Goal: Task Accomplishment & Management: Manage account settings

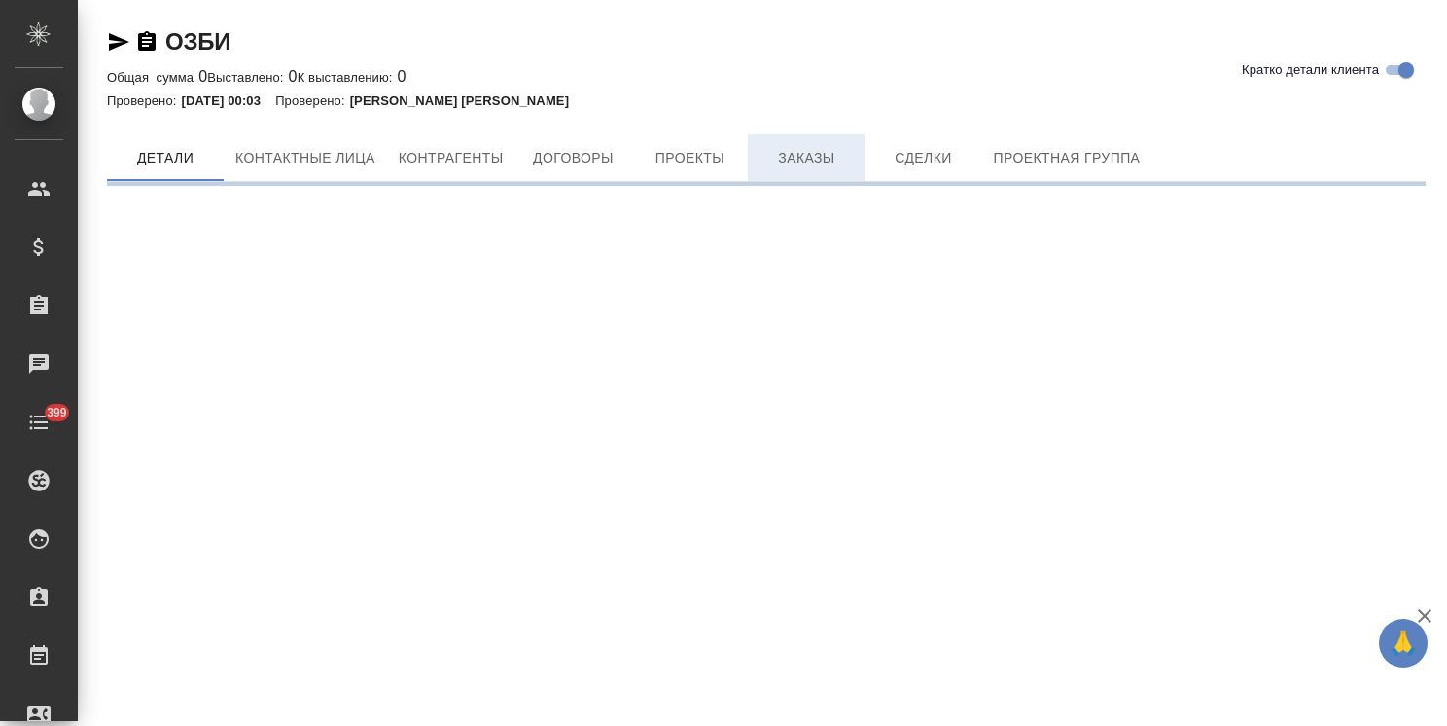
click at [801, 160] on span "Заказы" at bounding box center [806, 158] width 93 height 24
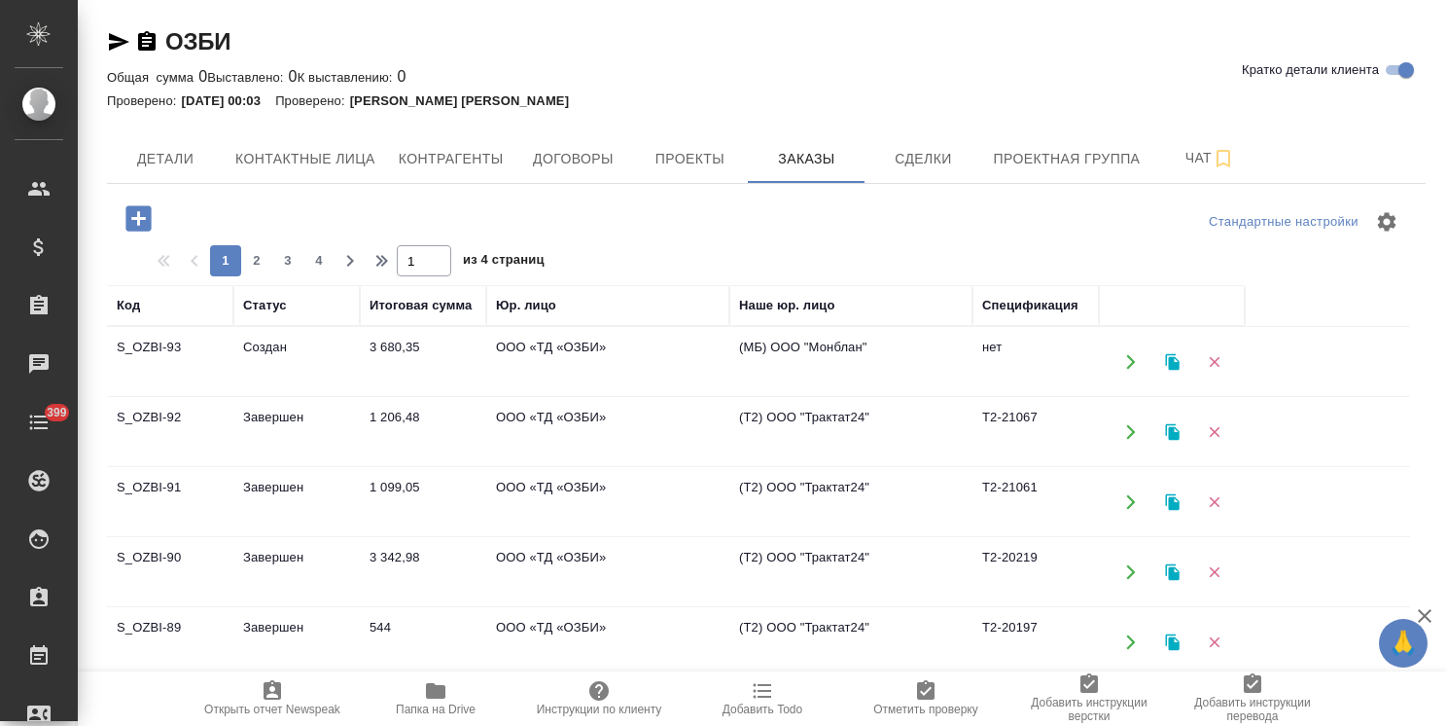
click at [281, 434] on td "Завершен" at bounding box center [296, 432] width 126 height 68
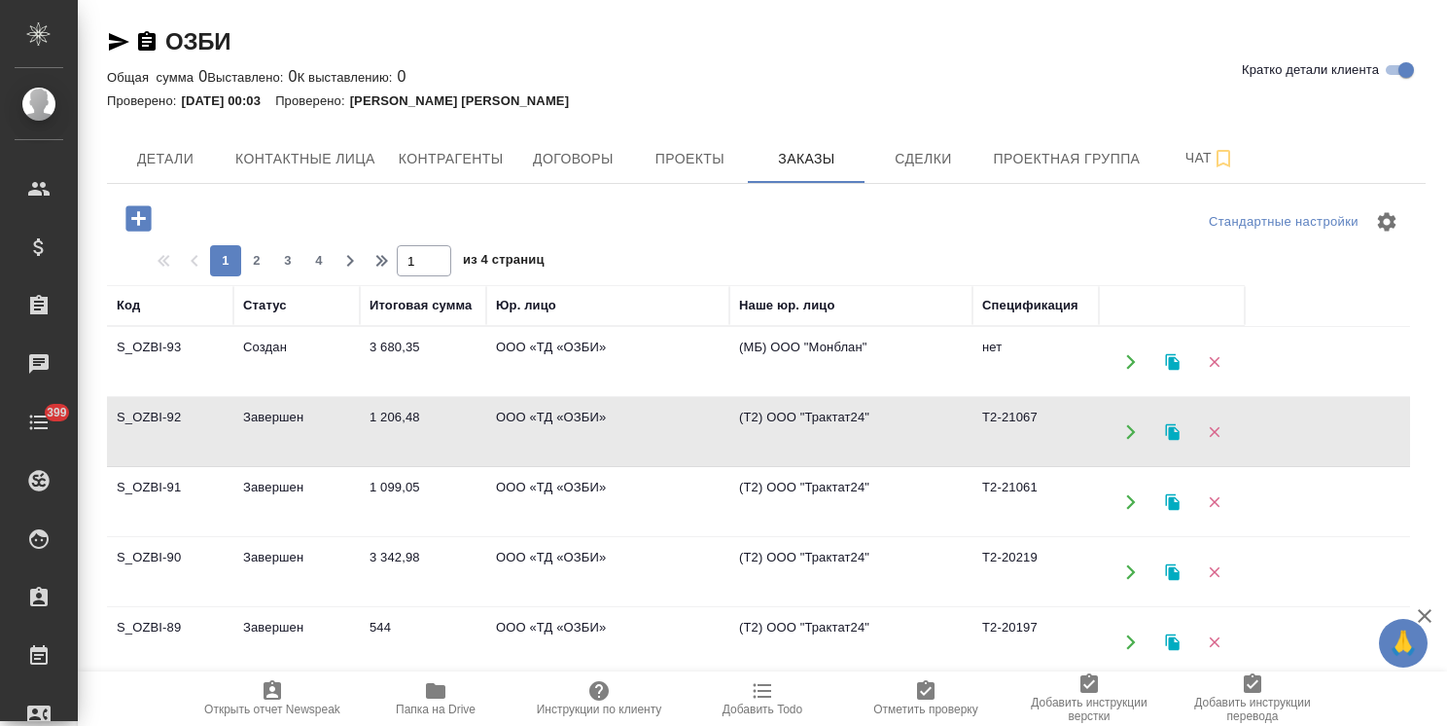
click at [281, 434] on td "Завершен" at bounding box center [296, 432] width 126 height 68
click at [270, 509] on td "Завершен" at bounding box center [296, 502] width 126 height 68
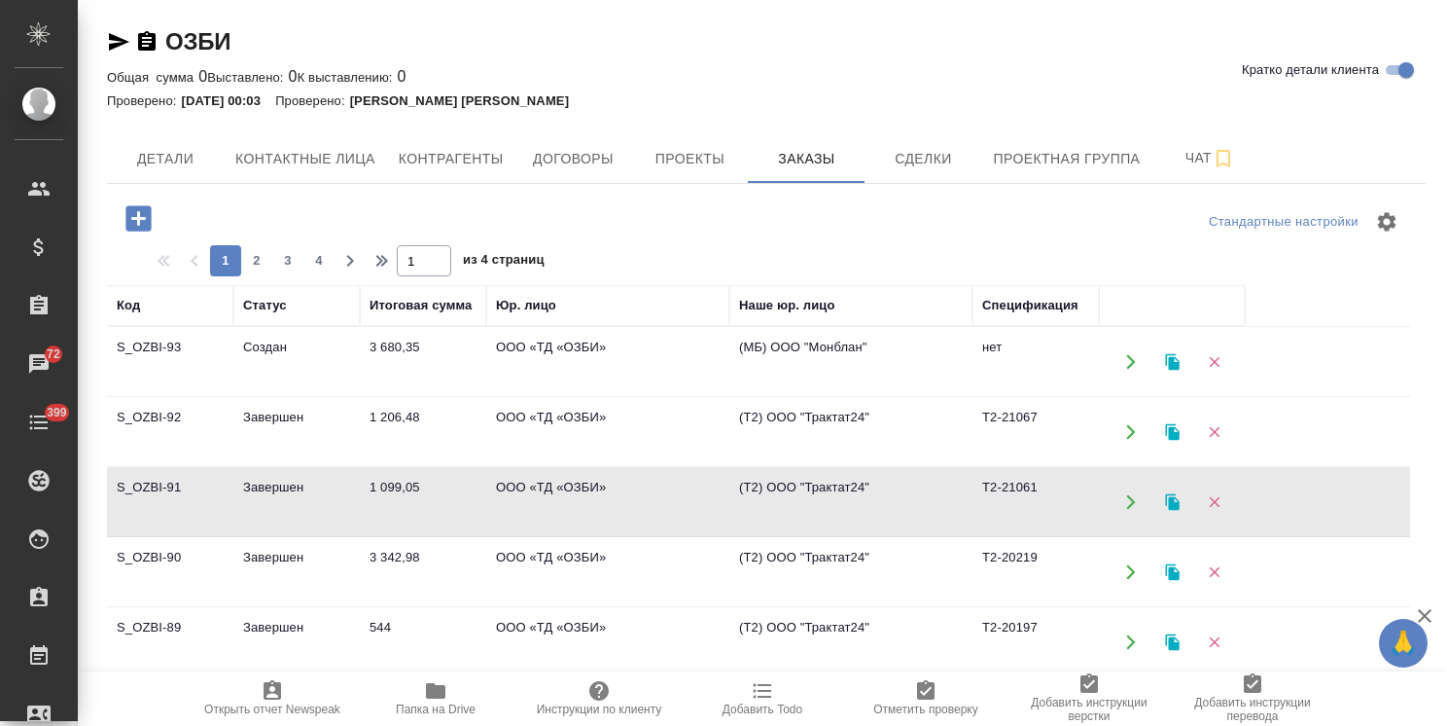
click at [270, 509] on td "Завершен" at bounding box center [296, 502] width 126 height 68
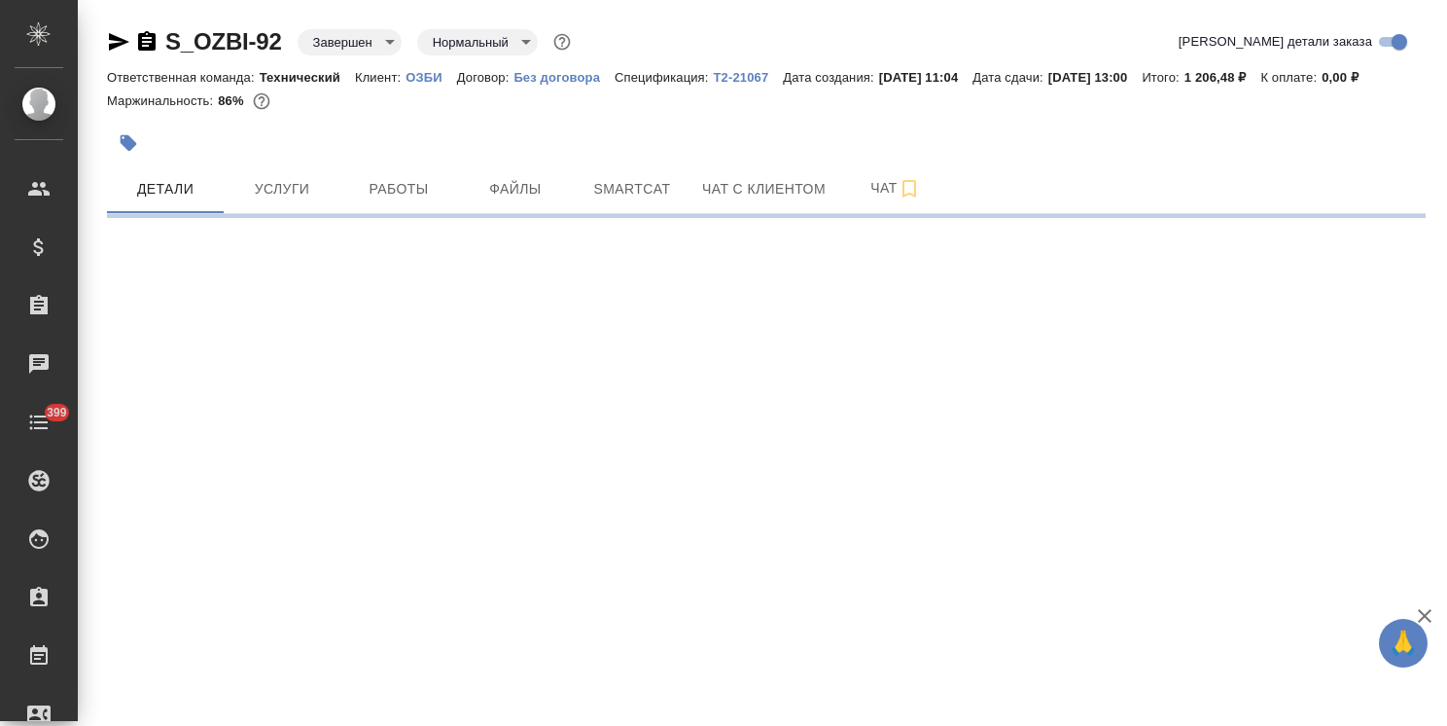
select select "RU"
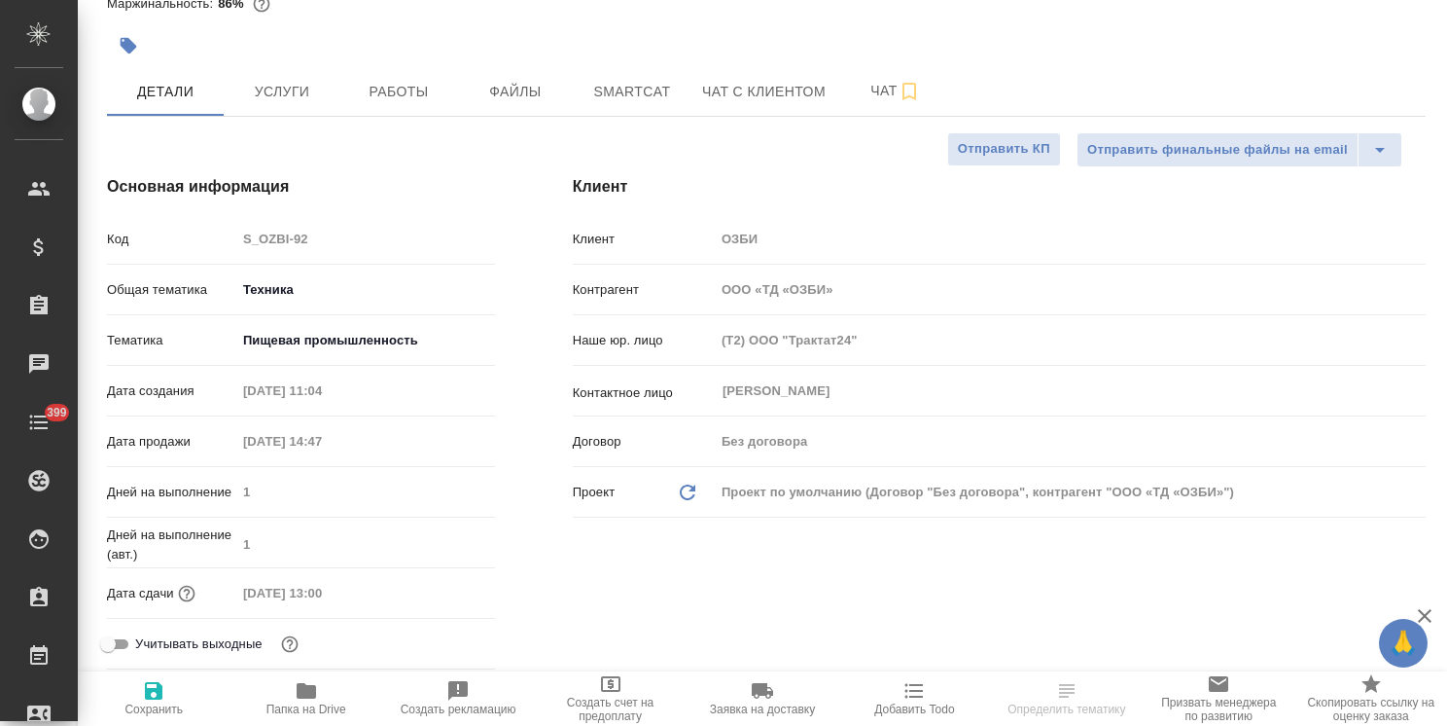
type textarea "x"
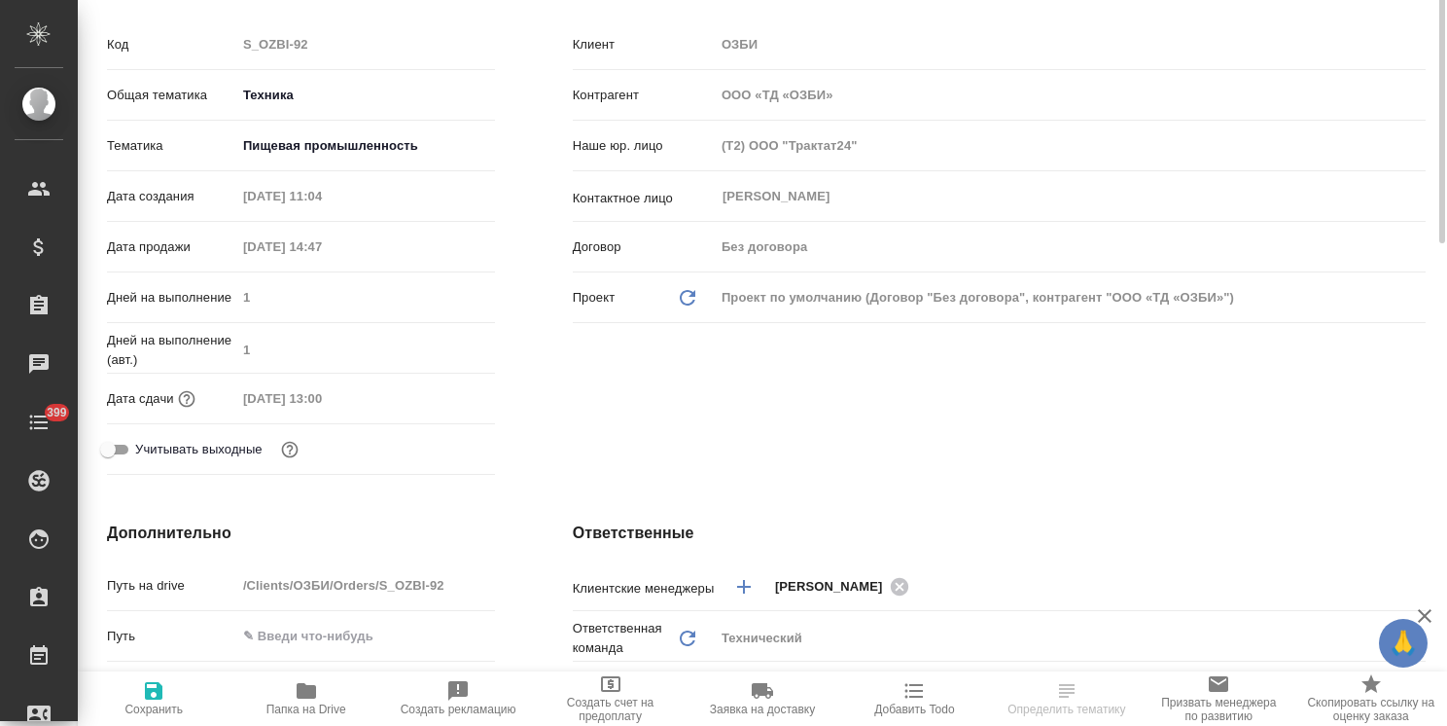
type textarea "x"
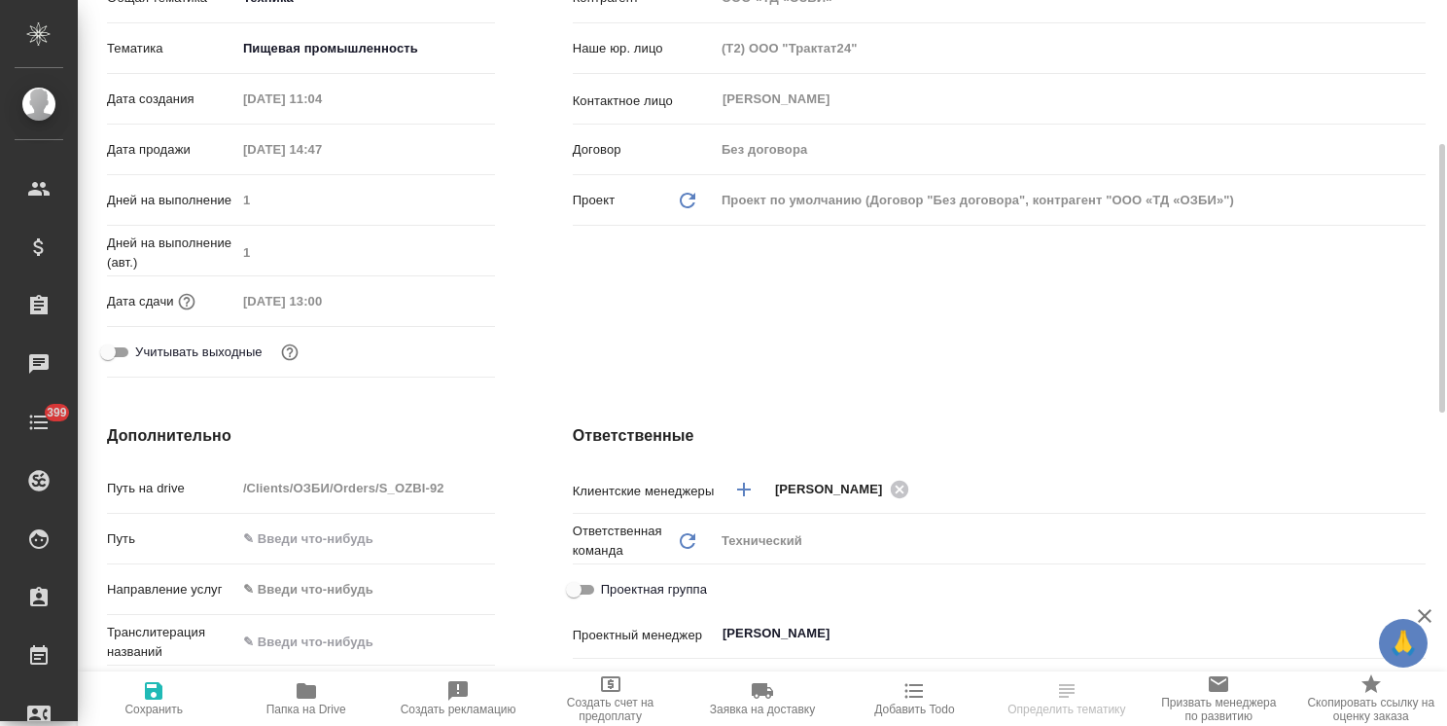
type textarea "x"
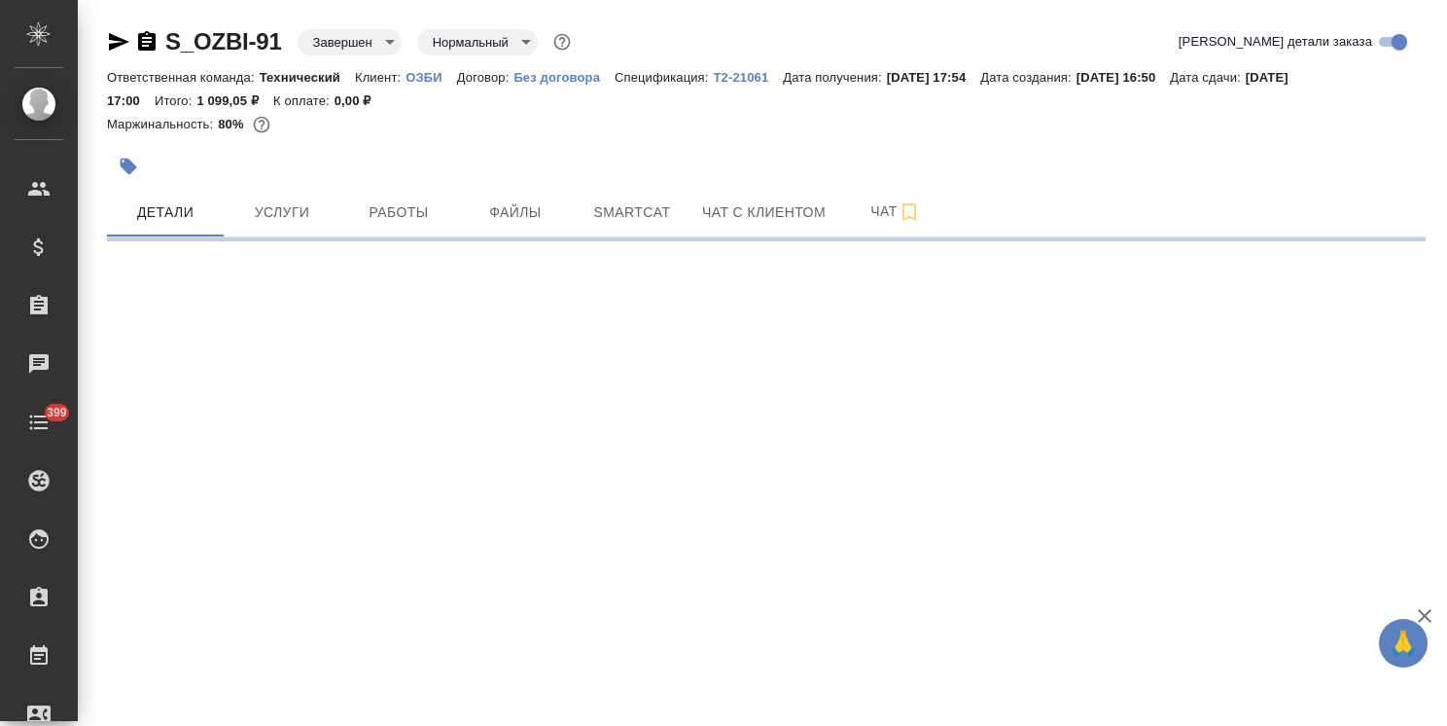
select select "RU"
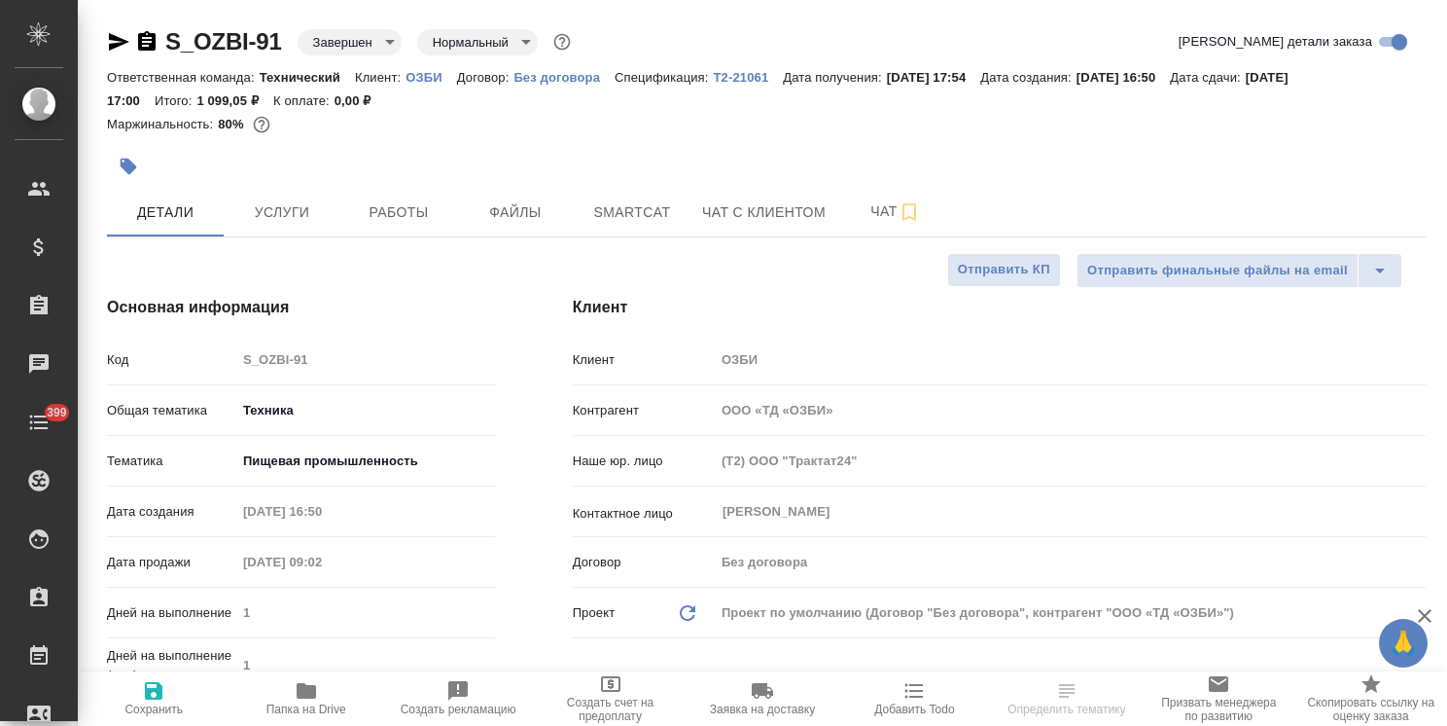
type textarea "x"
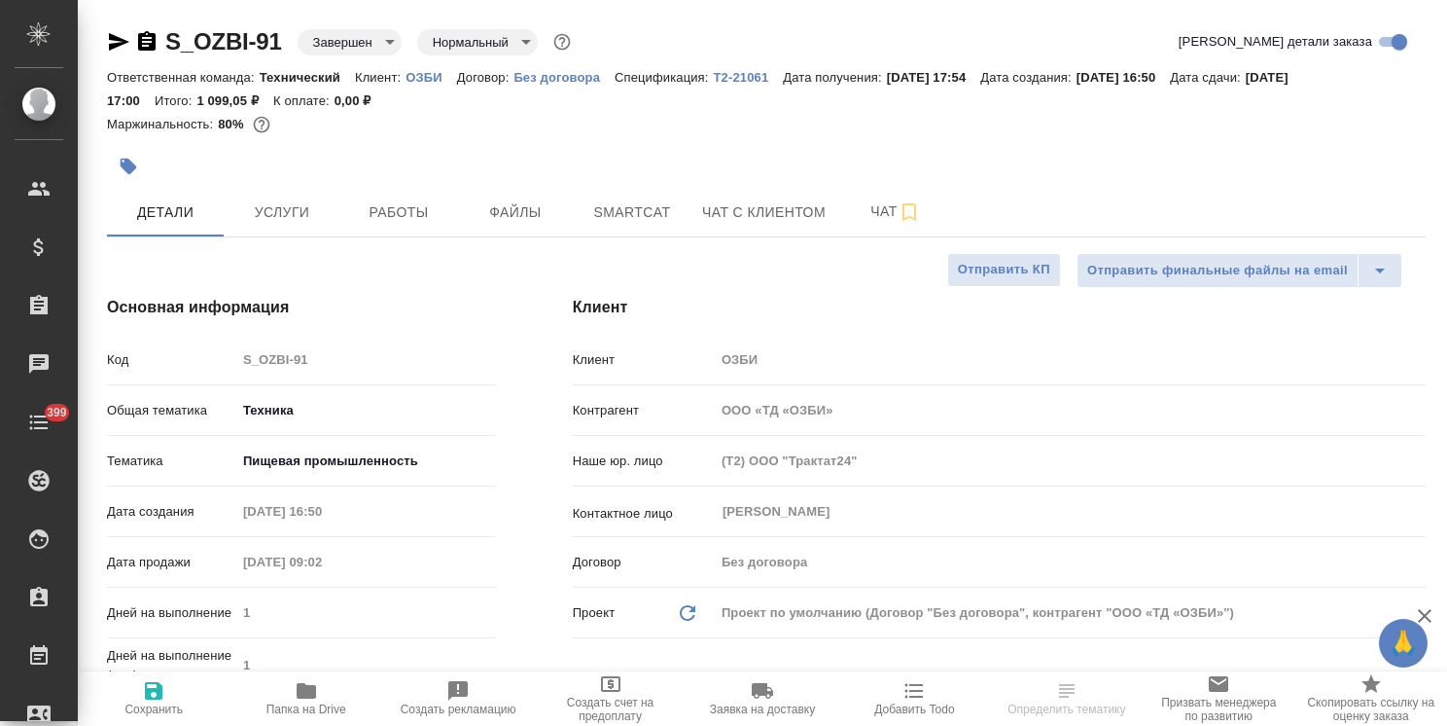
type textarea "x"
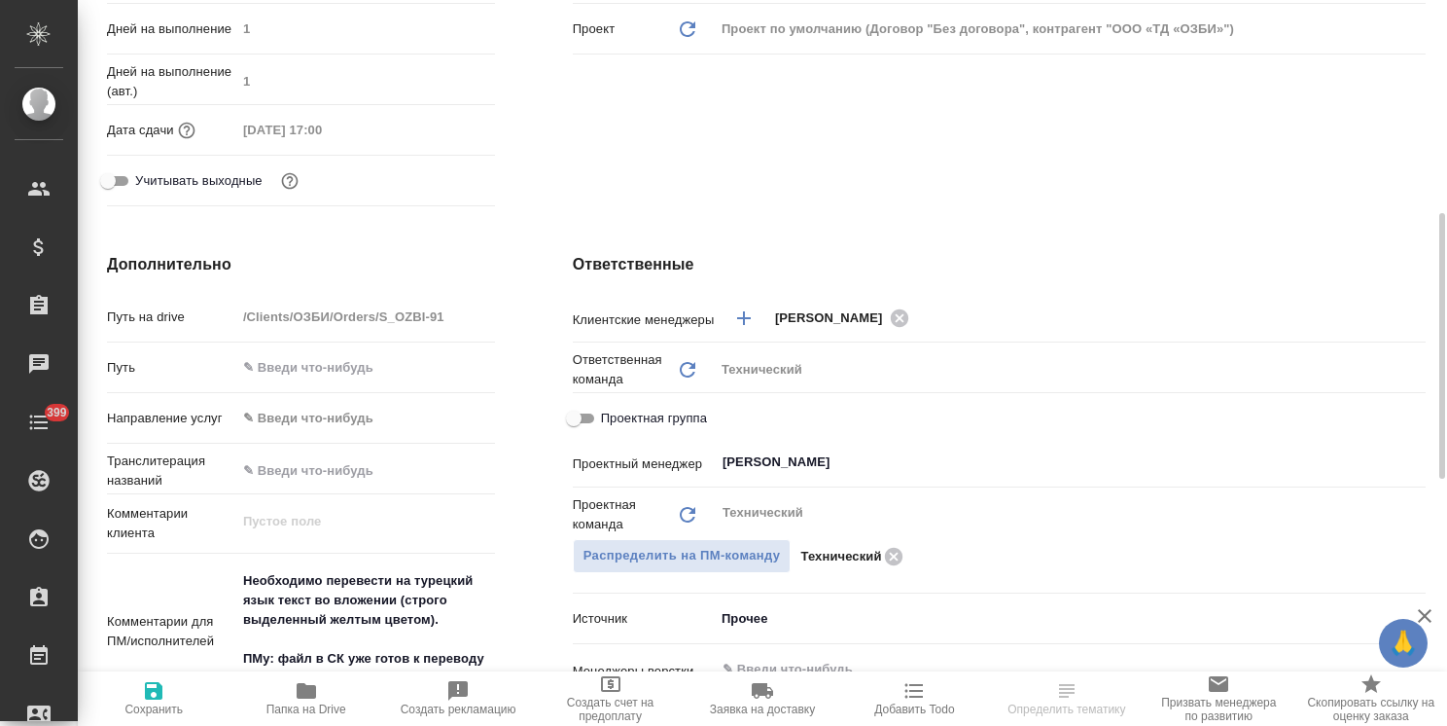
scroll to position [778, 0]
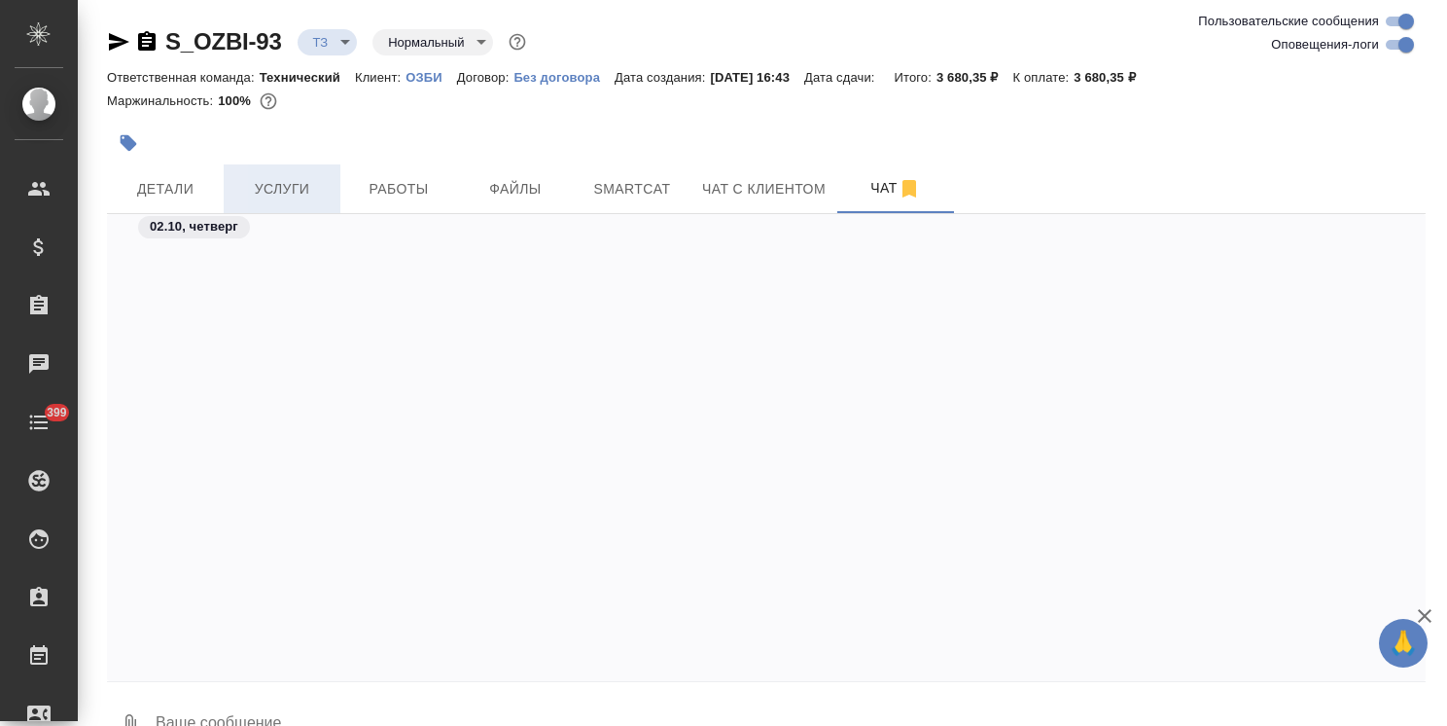
scroll to position [2587, 0]
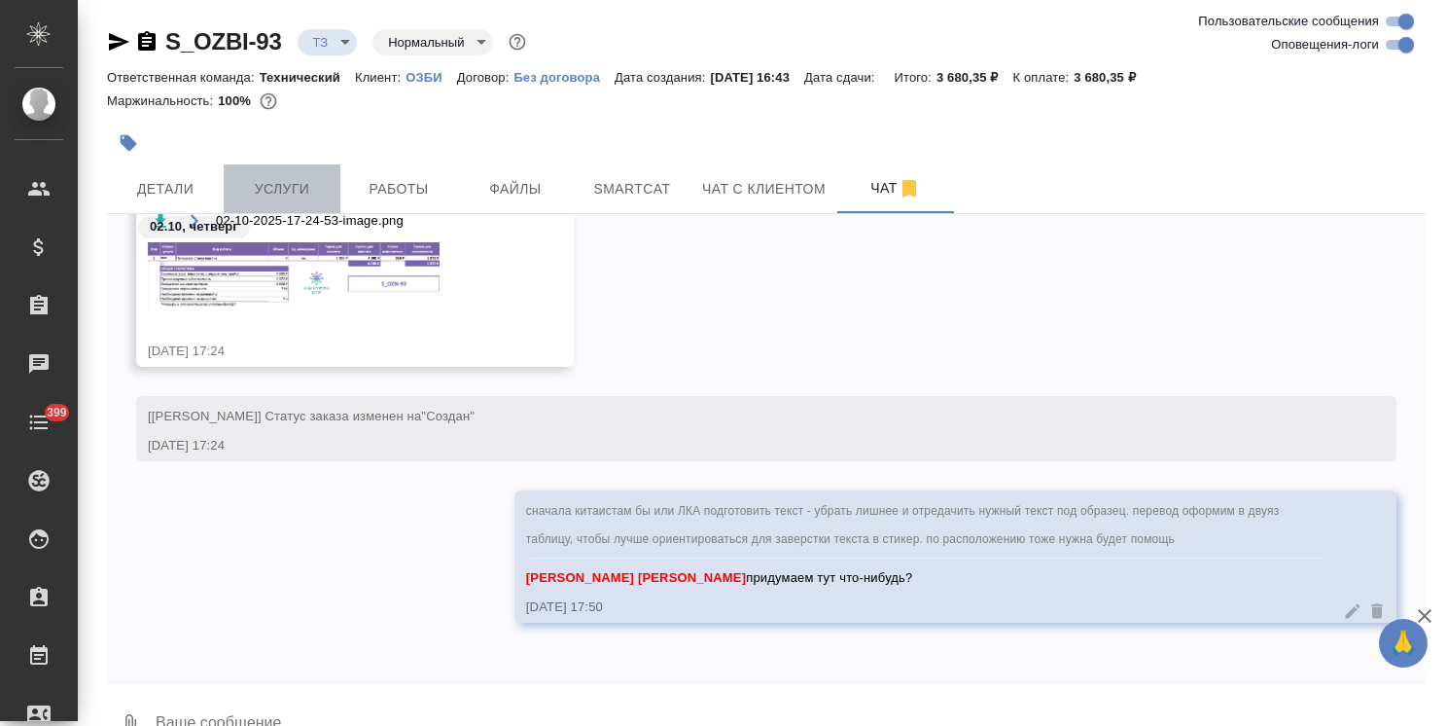
click at [247, 200] on button "Услуги" at bounding box center [282, 188] width 117 height 49
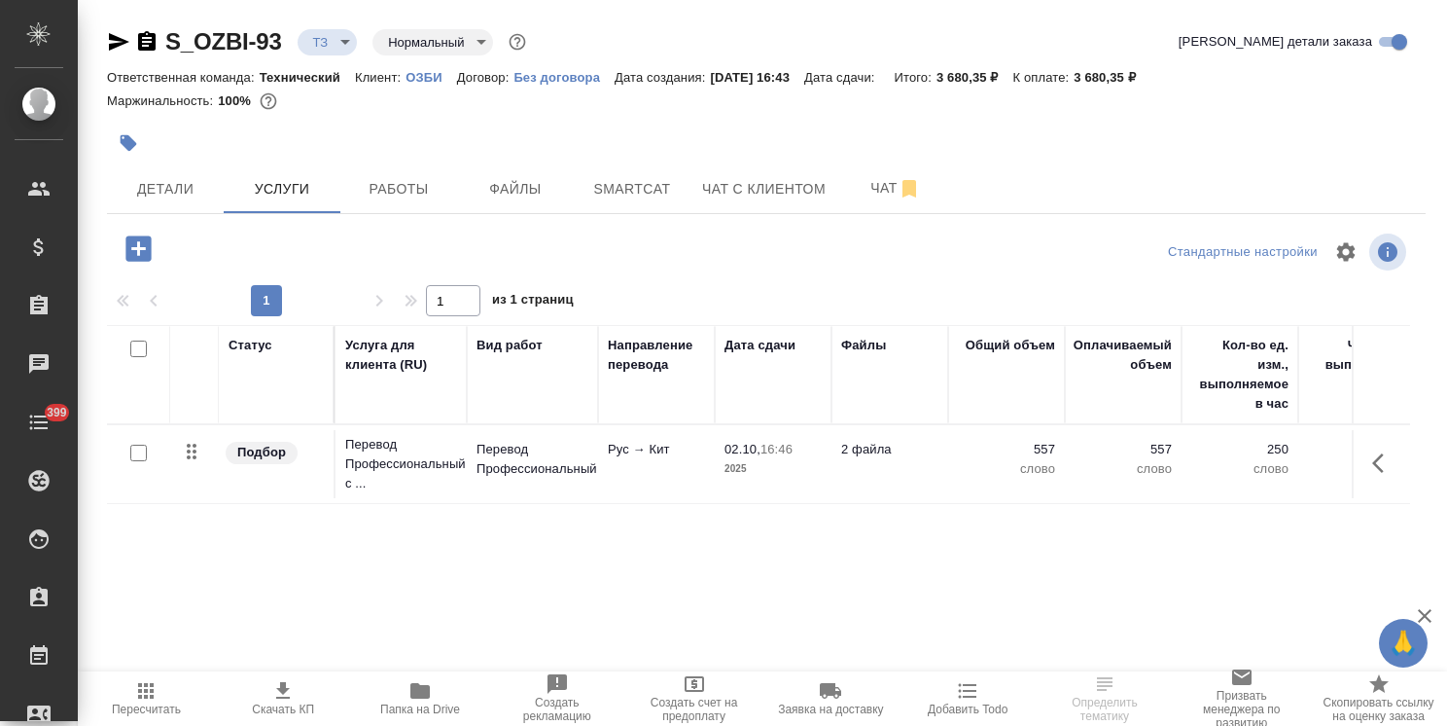
click at [144, 247] on icon "button" at bounding box center [139, 248] width 34 height 34
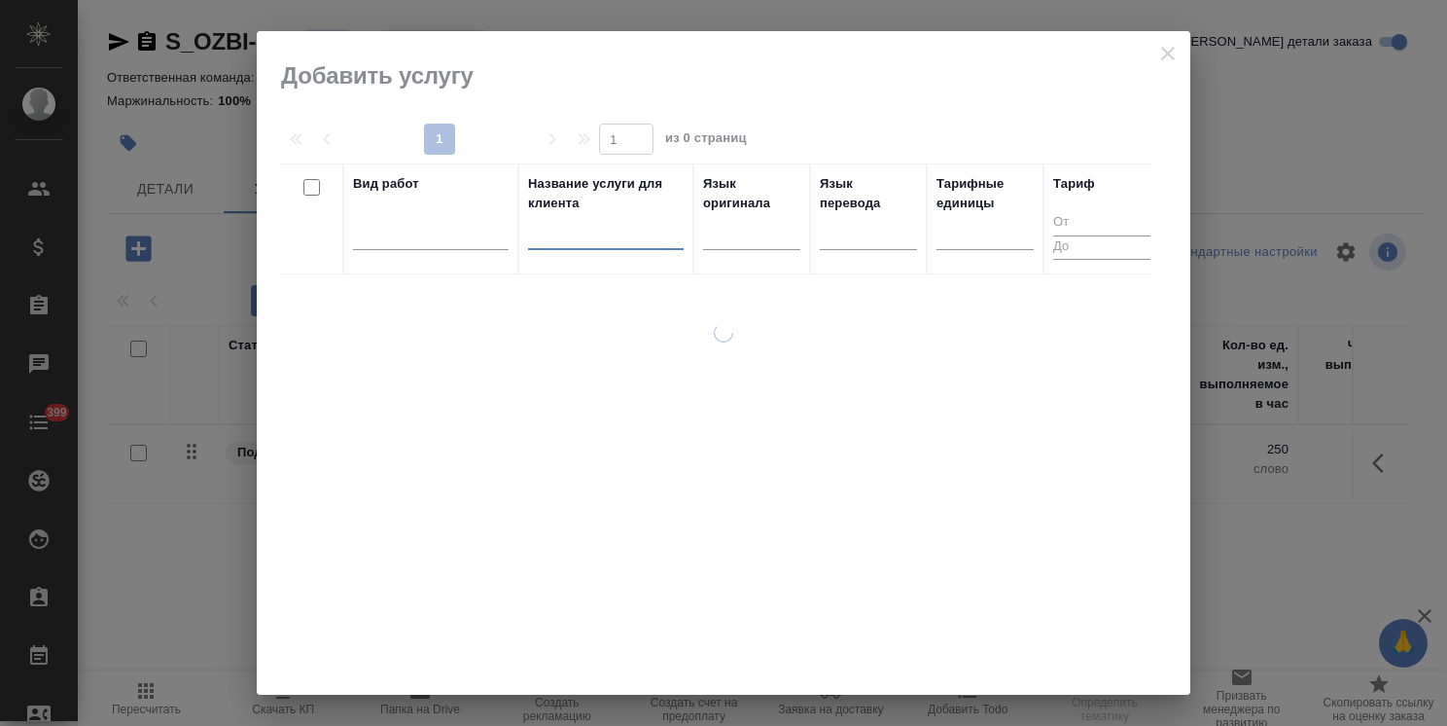
click at [551, 245] on input "text" at bounding box center [606, 238] width 156 height 24
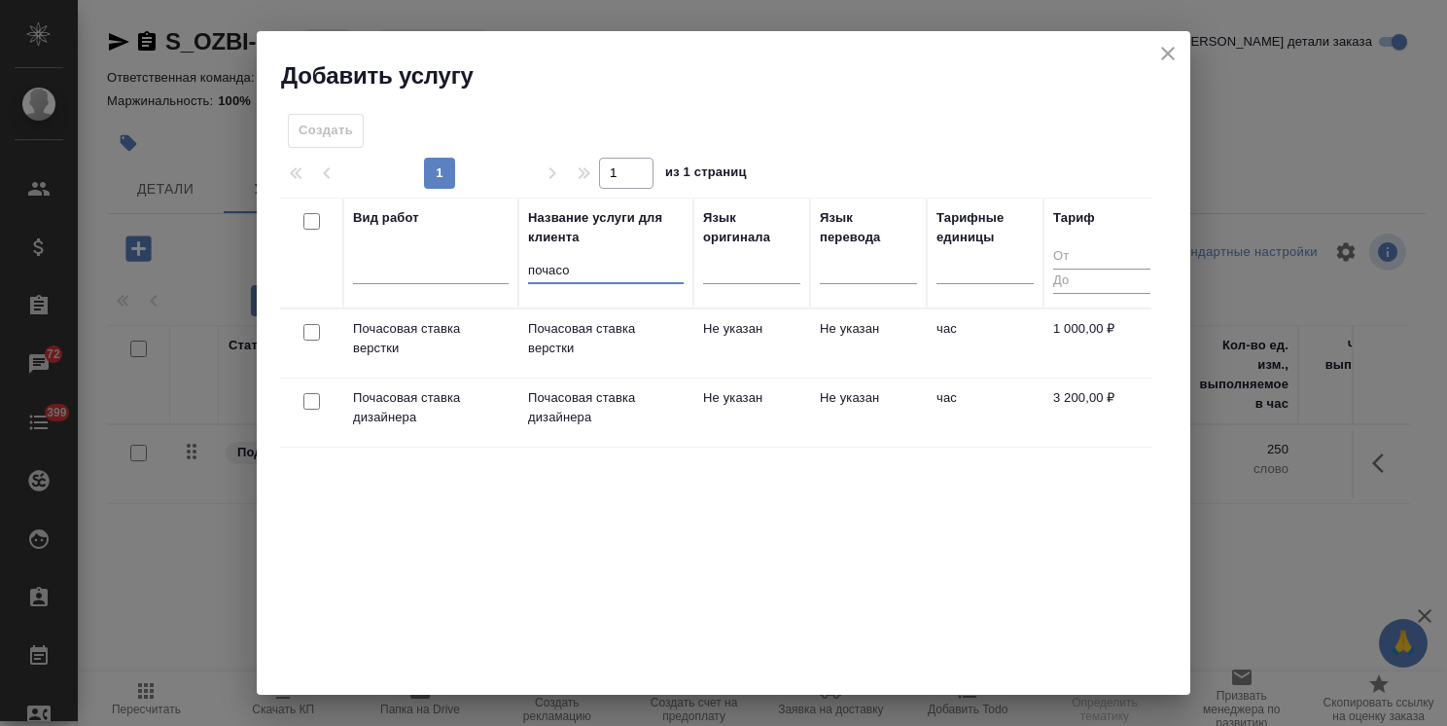
type input "почасо"
click at [309, 333] on input "checkbox" at bounding box center [311, 332] width 17 height 17
checkbox input "true"
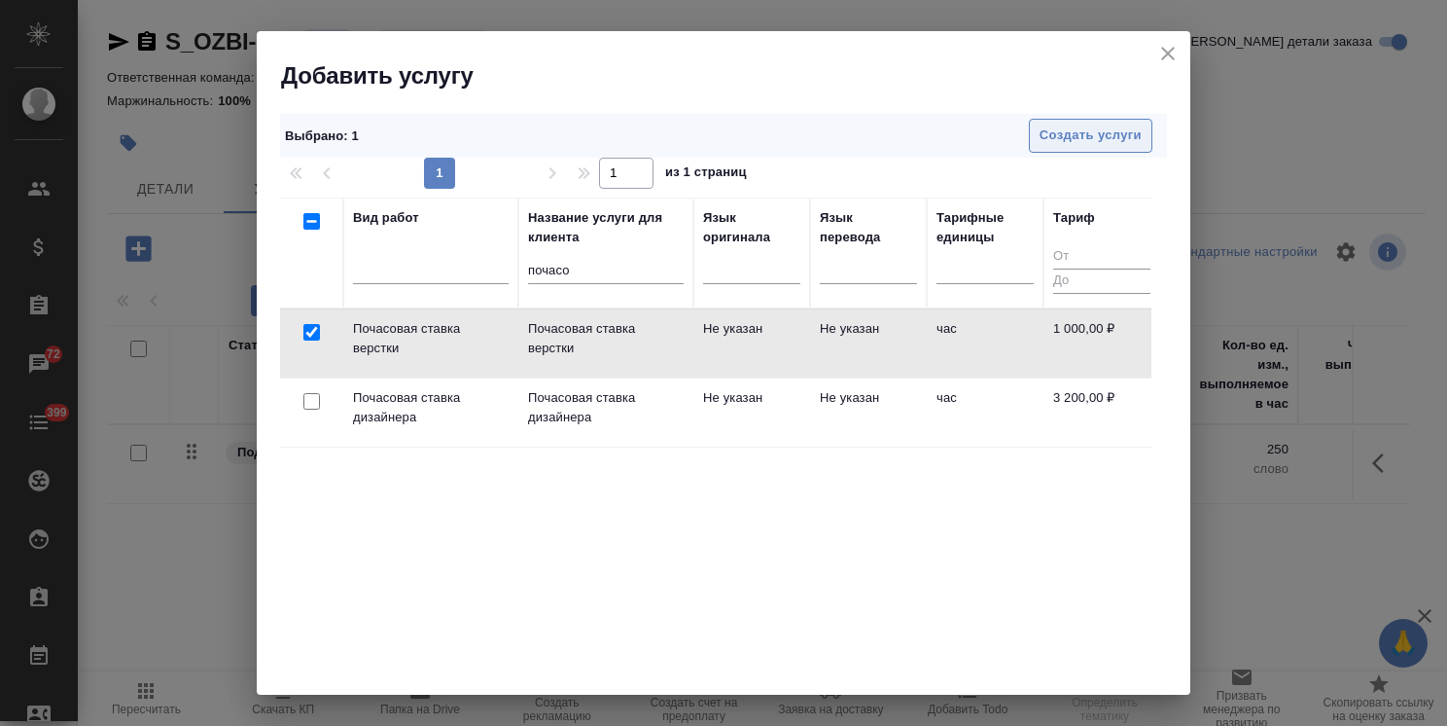
click at [1090, 124] on span "Создать услуги" at bounding box center [1091, 135] width 102 height 22
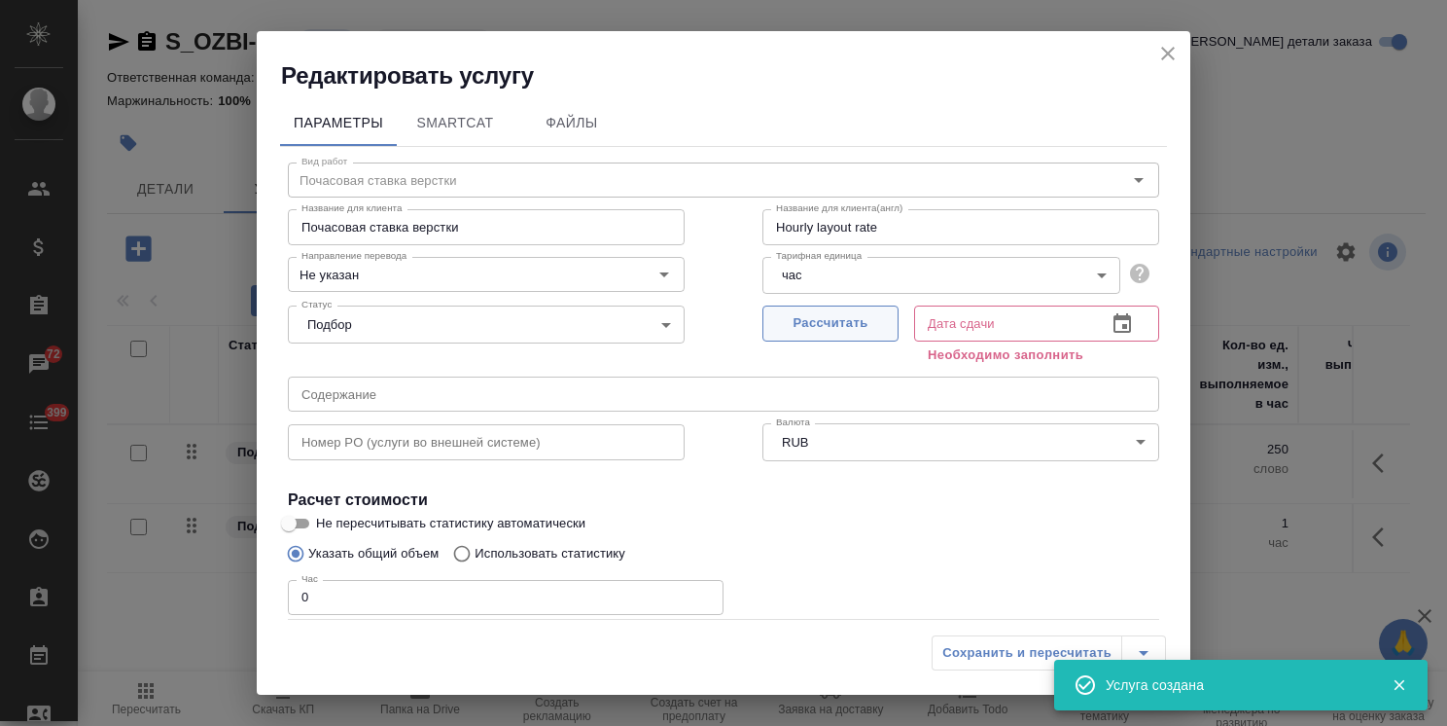
click at [773, 327] on span "Рассчитать" at bounding box center [830, 323] width 115 height 22
type input "02.10.2025 17:51"
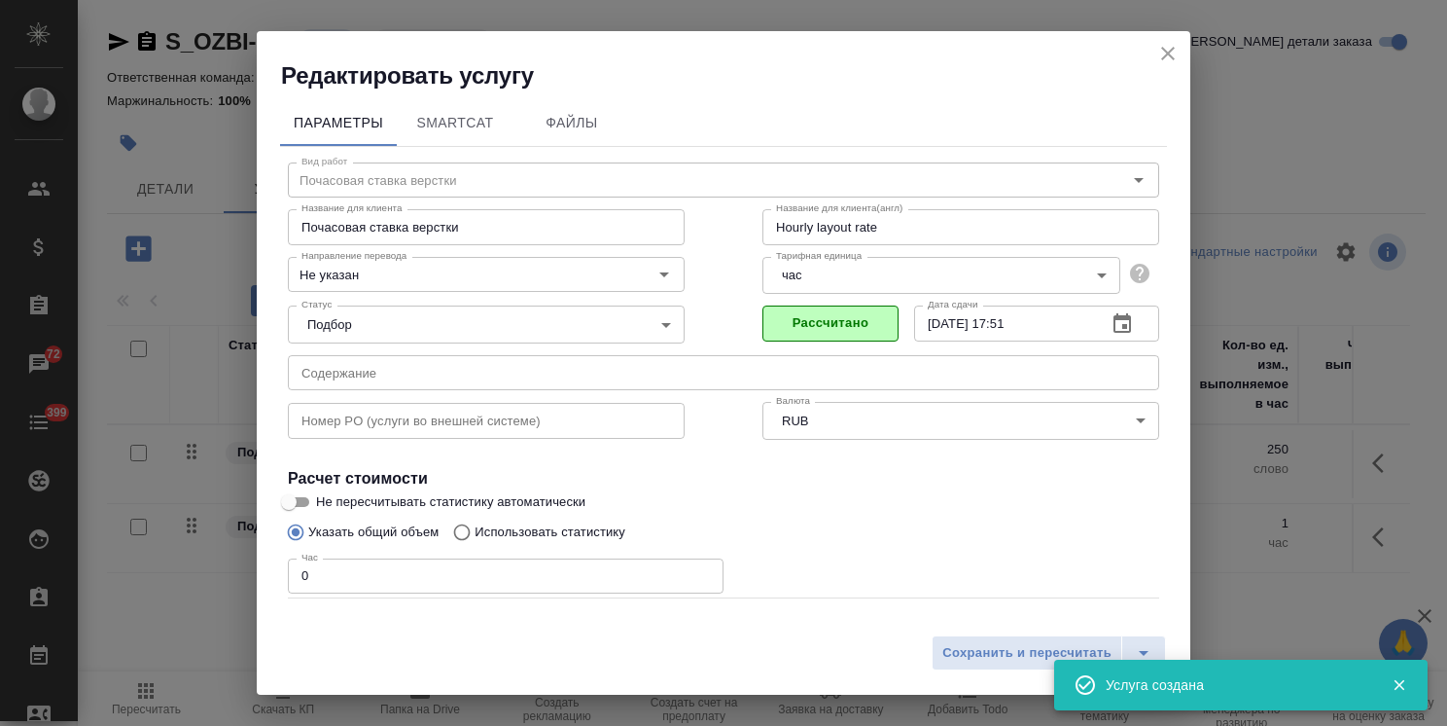
drag, startPoint x: 336, startPoint y: 580, endPoint x: 242, endPoint y: 554, distance: 96.7
click at [245, 555] on div "Редактировать услугу Параметры SmartCat Файлы Вид работ Почасовая ставка верстк…" at bounding box center [723, 363] width 1447 height 726
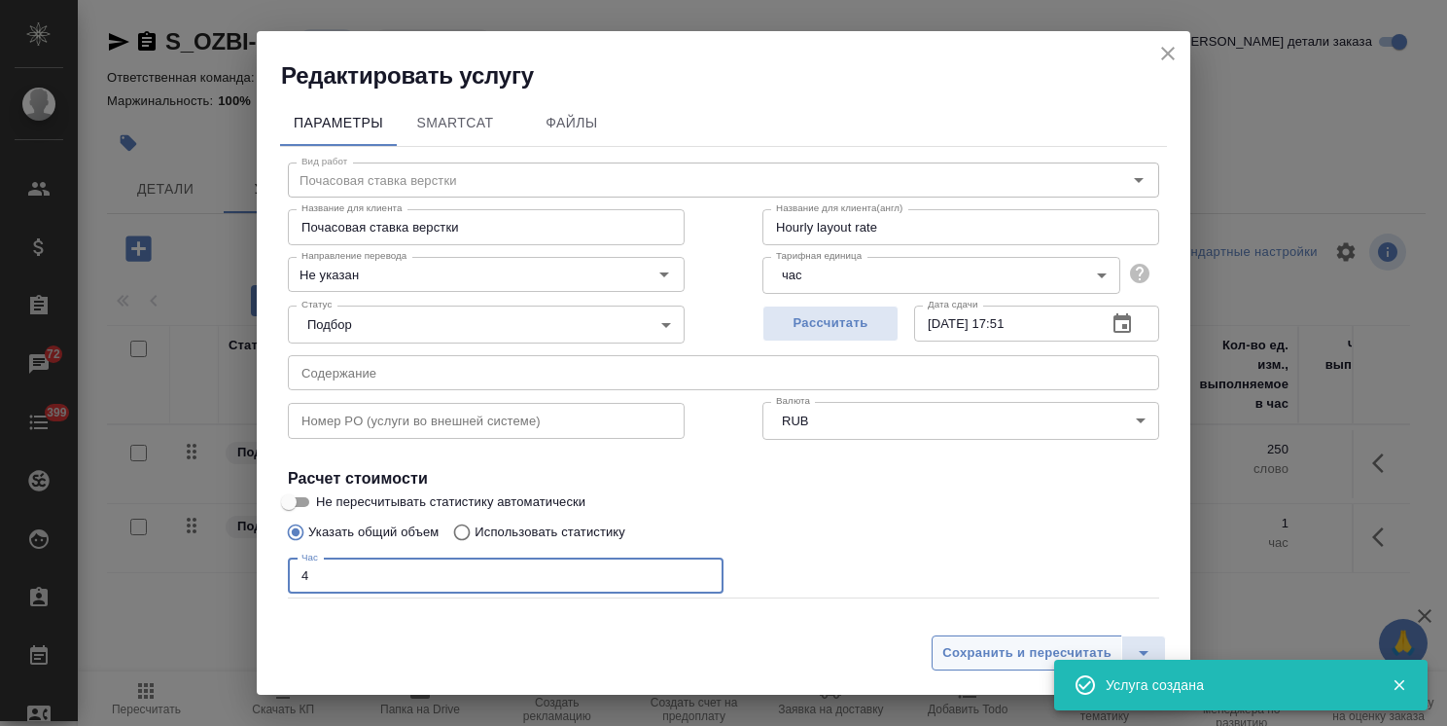
type input "4"
click at [996, 659] on span "Сохранить и пересчитать" at bounding box center [1026, 653] width 169 height 22
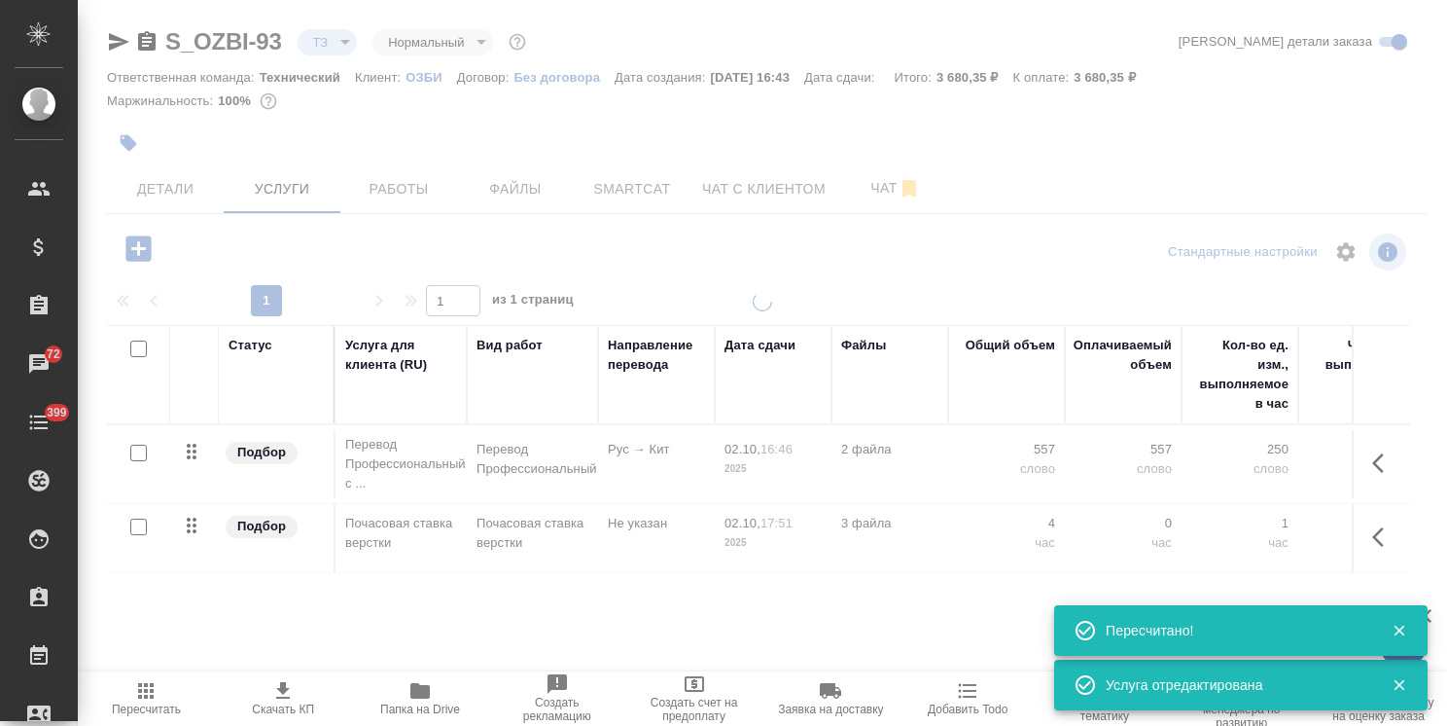
type input "new"
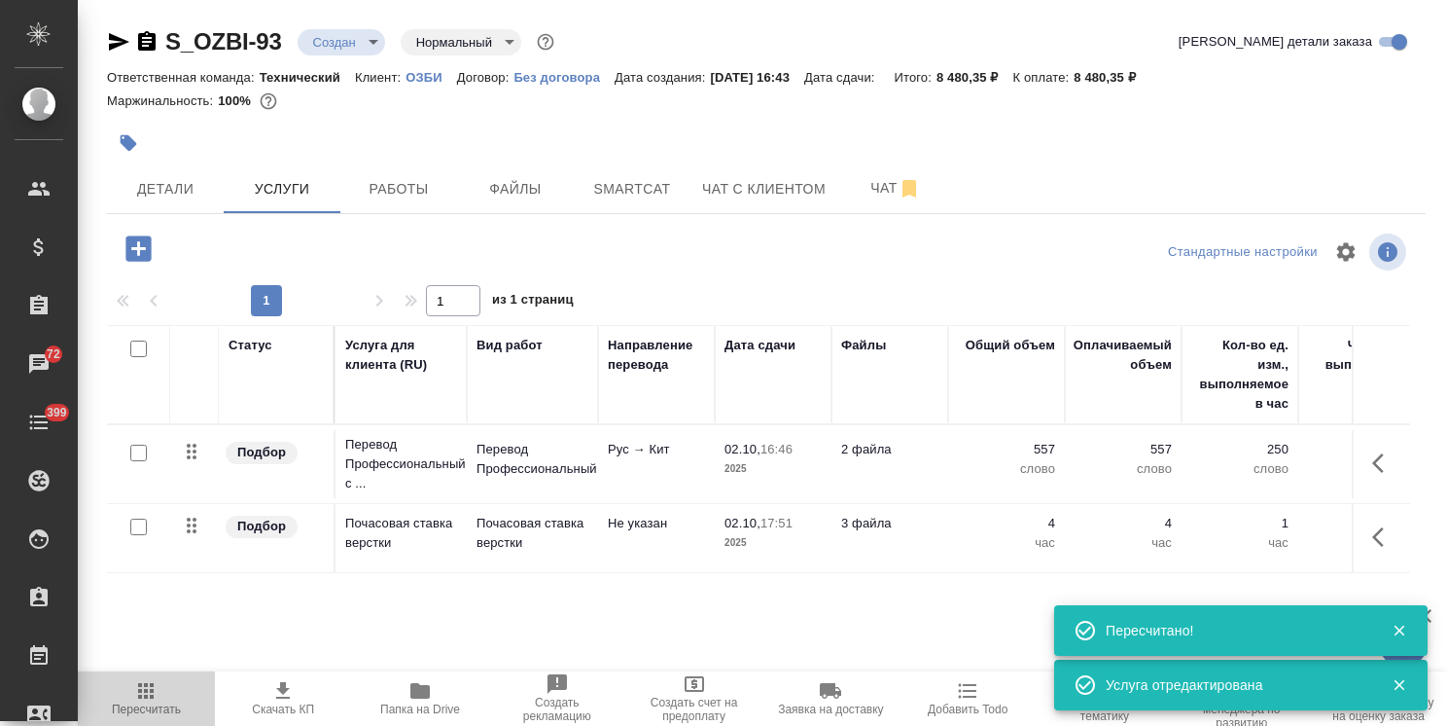
click at [138, 699] on icon "button" at bounding box center [145, 690] width 23 height 23
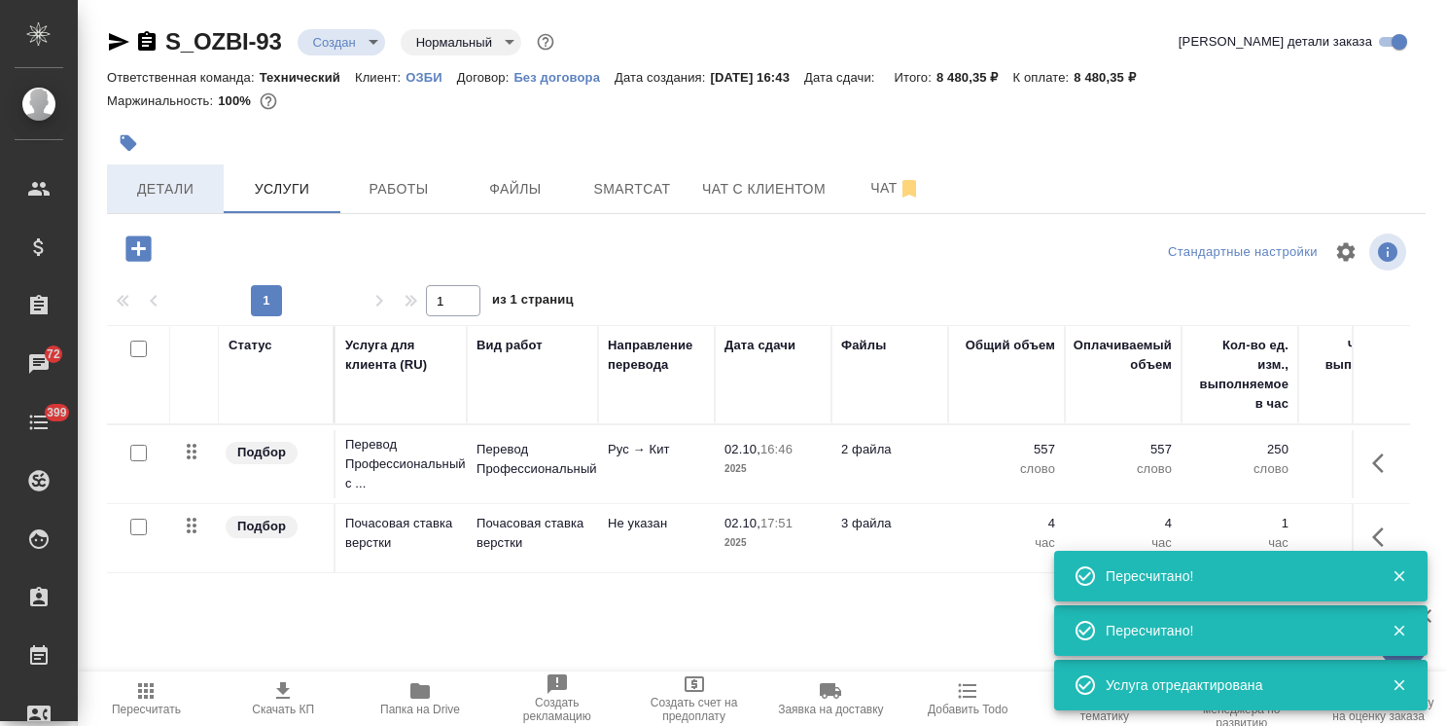
click at [216, 189] on button "Детали" at bounding box center [165, 188] width 117 height 49
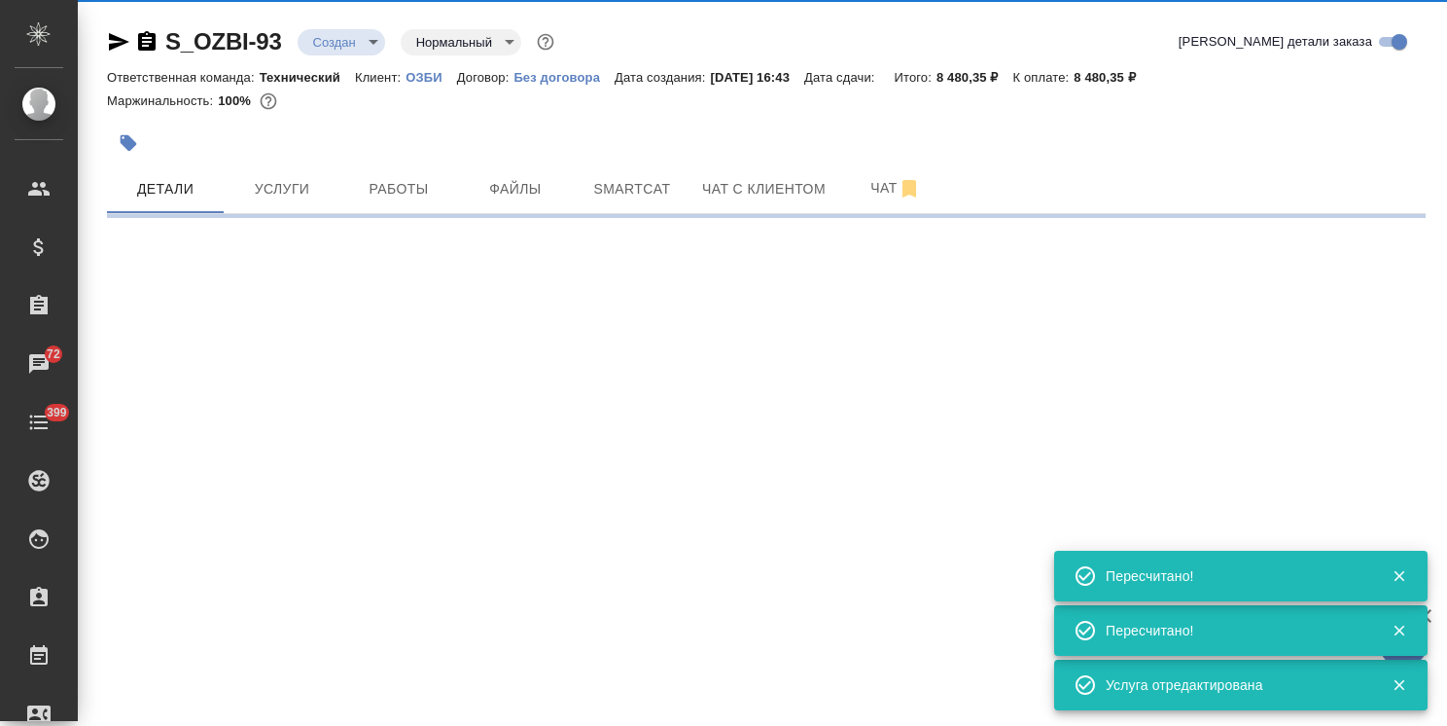
select select "RU"
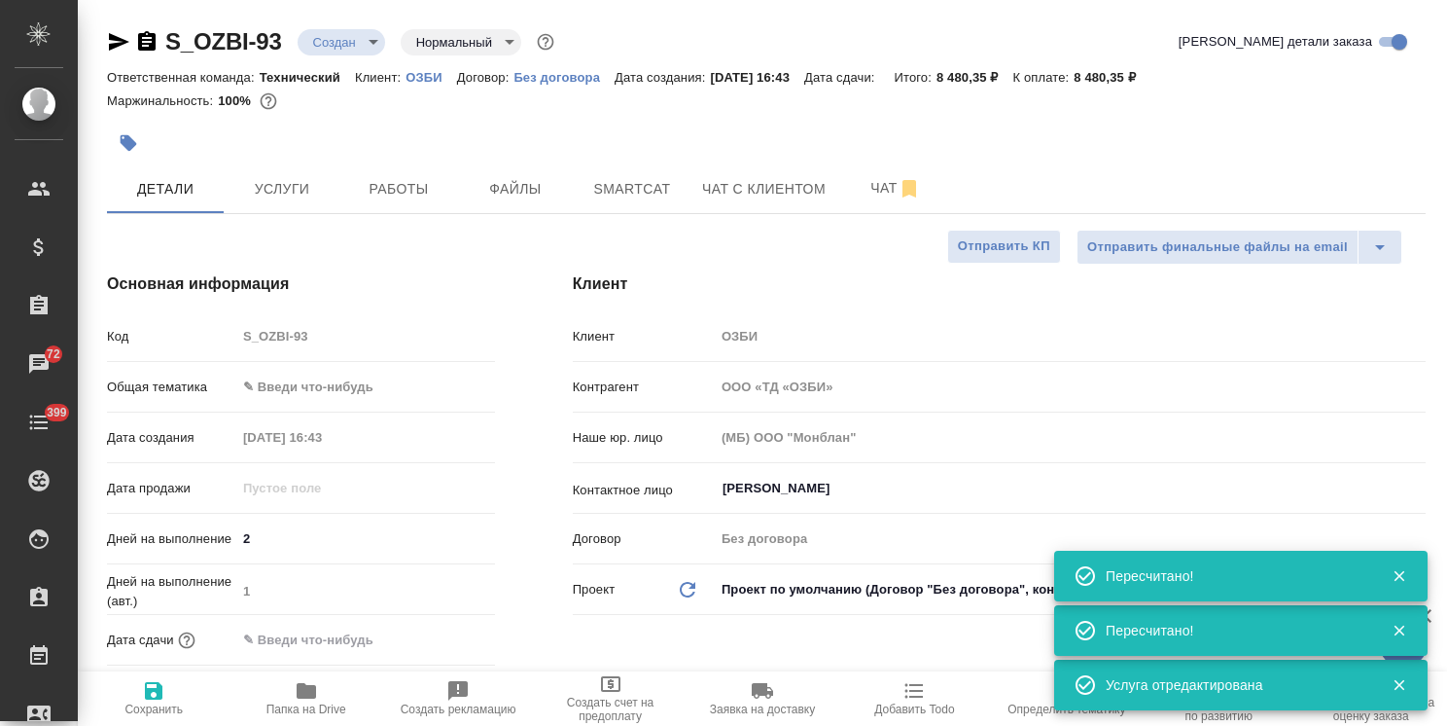
type textarea "x"
click at [785, 495] on input "Башкатова Алла" at bounding box center [1038, 488] width 634 height 23
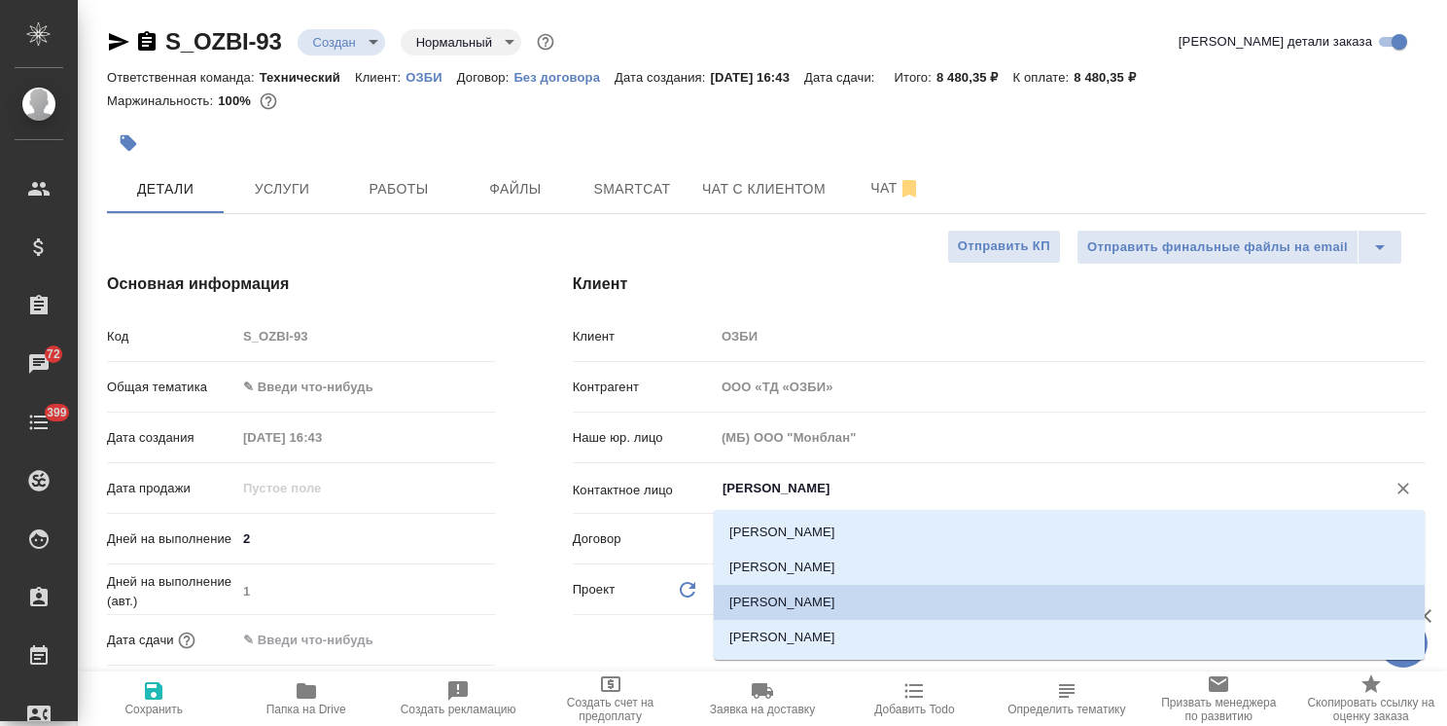
type input "щ"
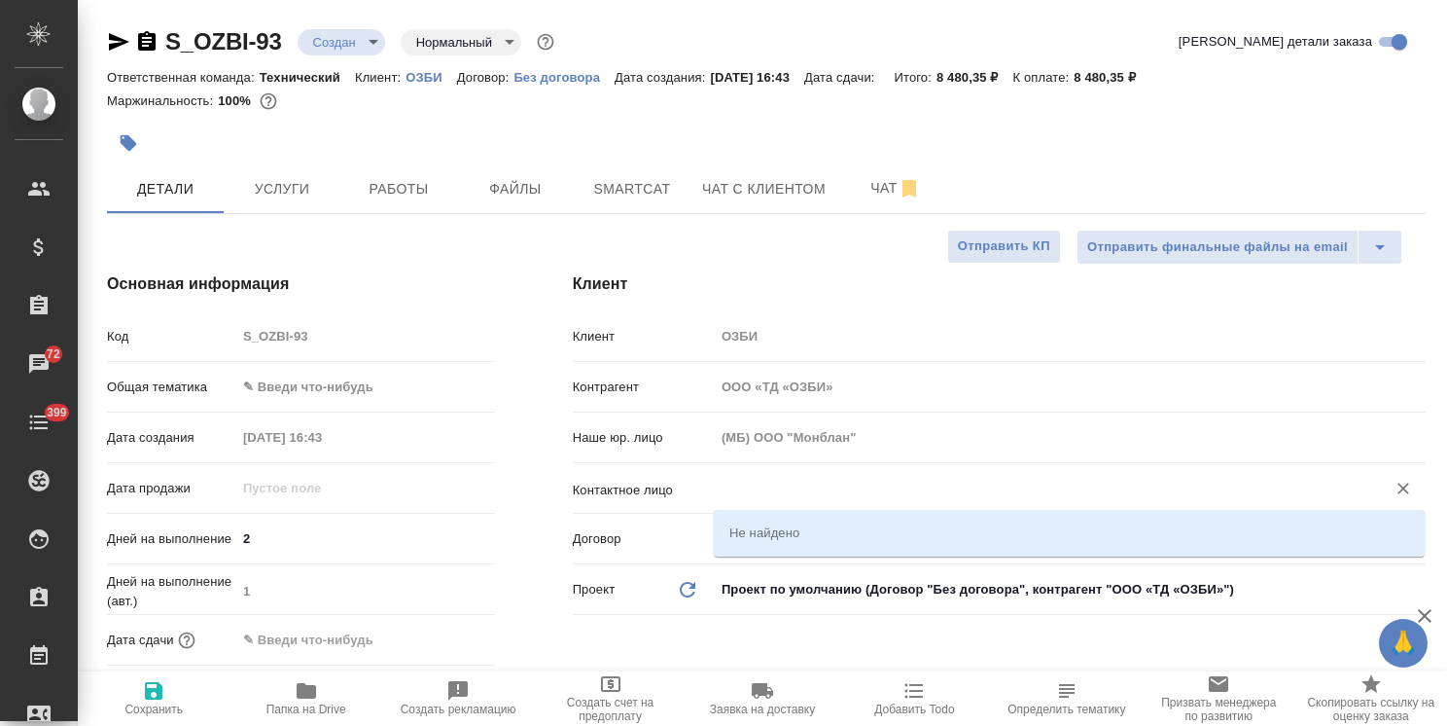
type textarea "x"
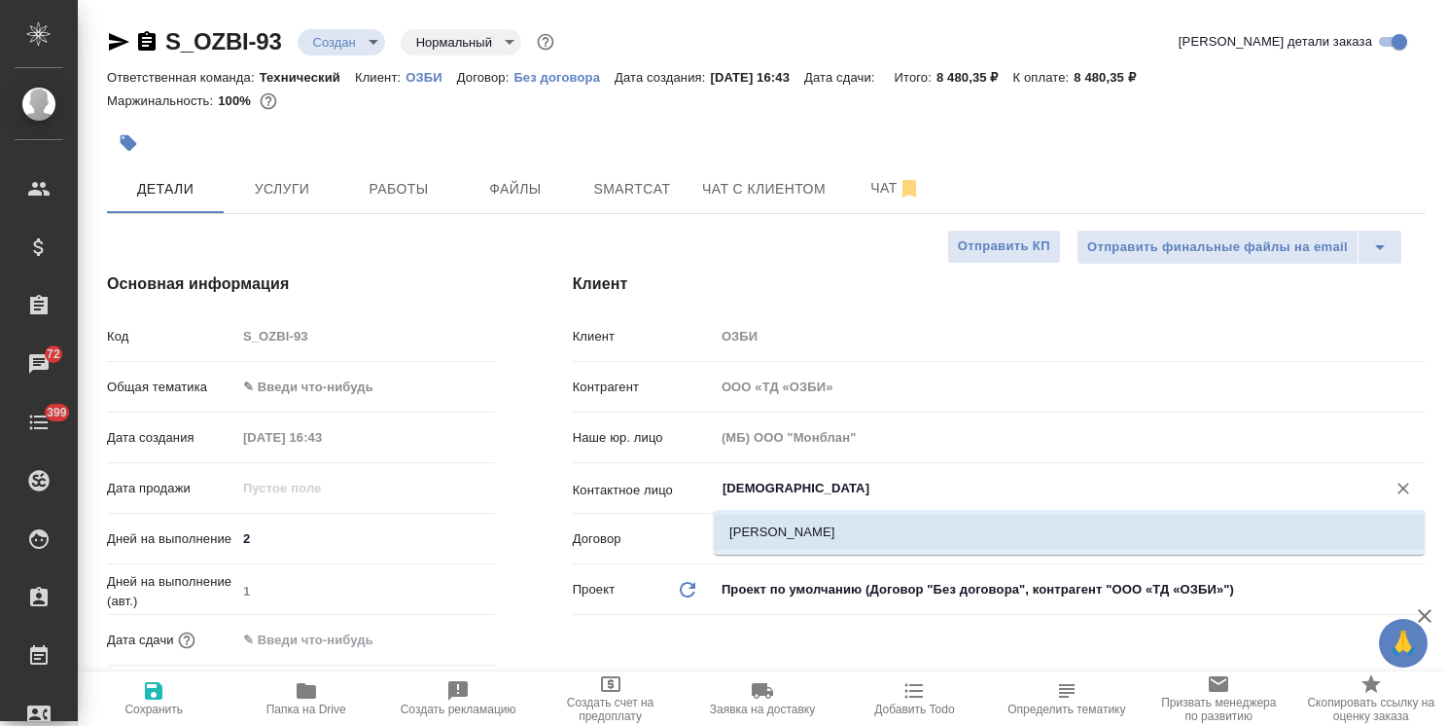
click at [777, 538] on li "Шадаева Ирина" at bounding box center [1069, 532] width 711 height 35
type input "Шадаева Ирина"
type textarea "x"
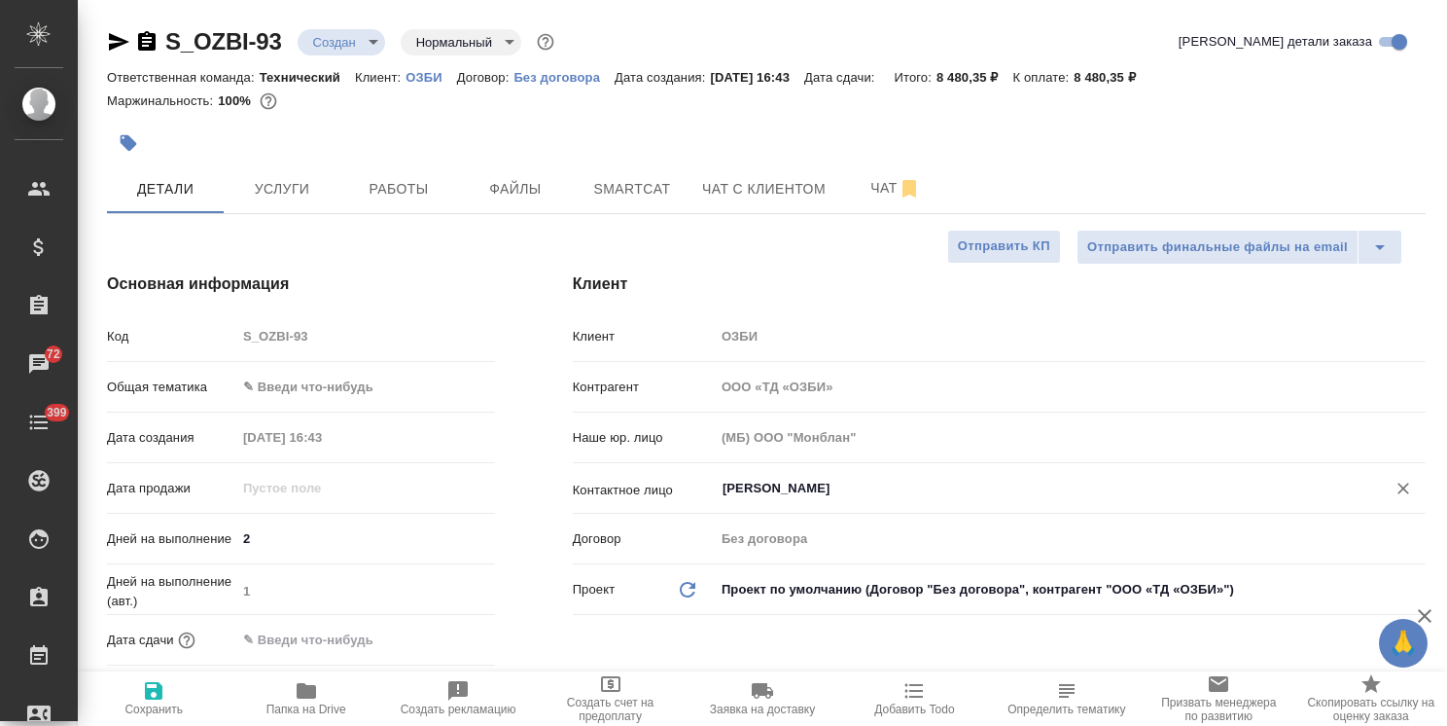
type input "Шадаева Ирина"
click at [154, 709] on span "Сохранить" at bounding box center [153, 709] width 58 height 14
type textarea "x"
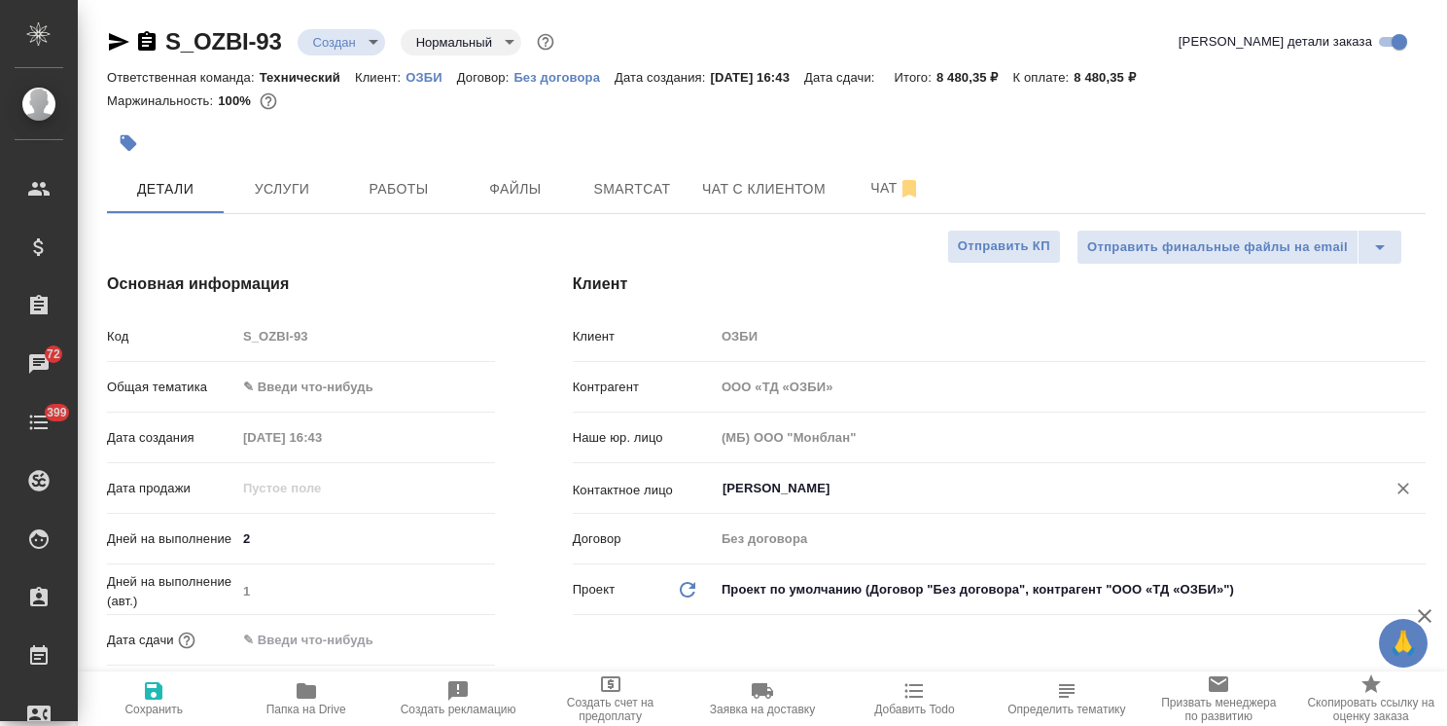
type textarea "x"
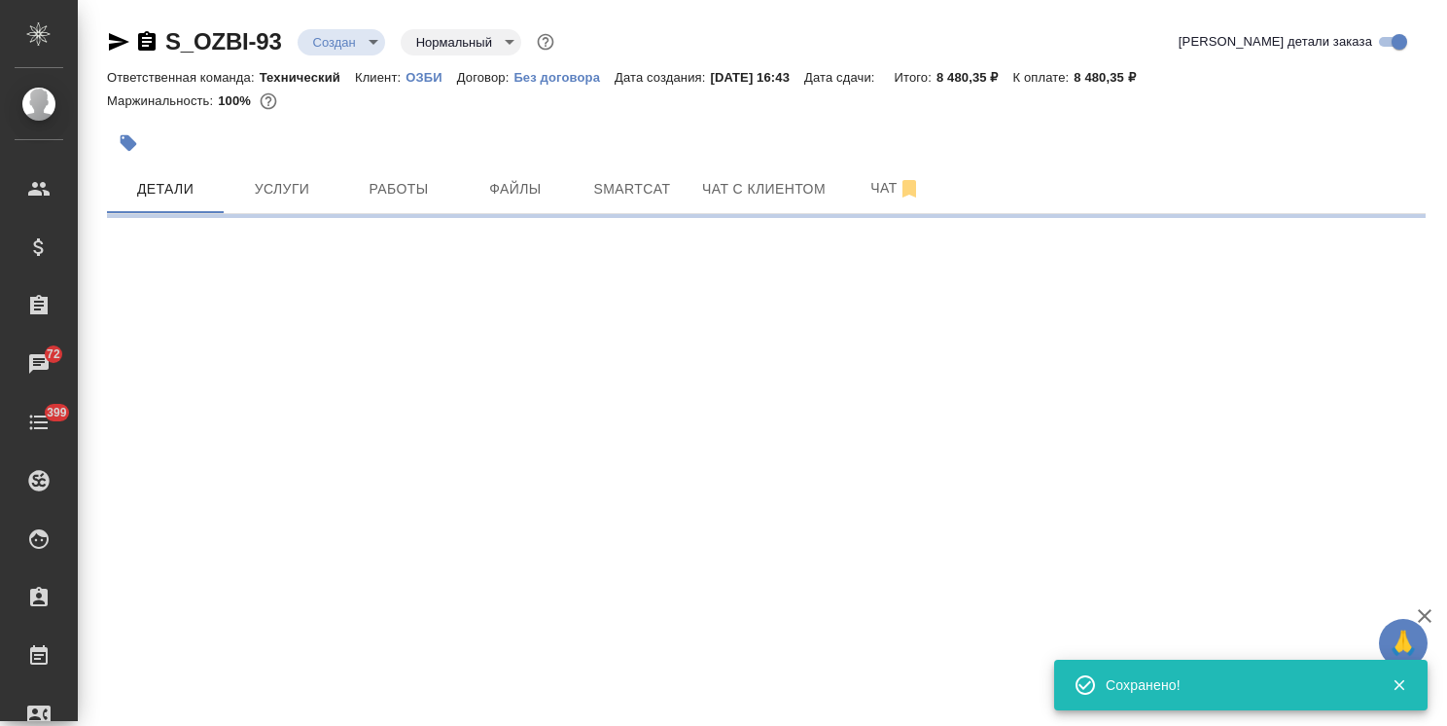
select select "RU"
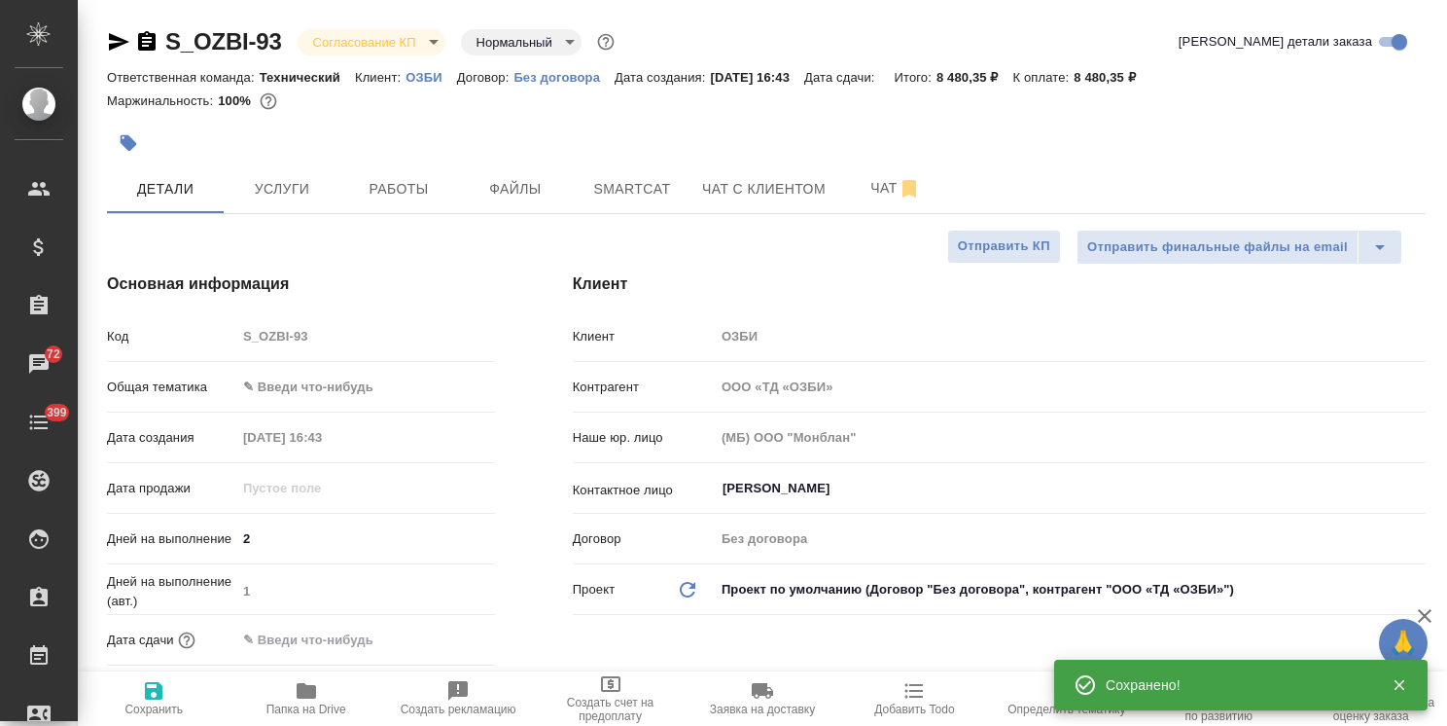
type input "kpNegotiation"
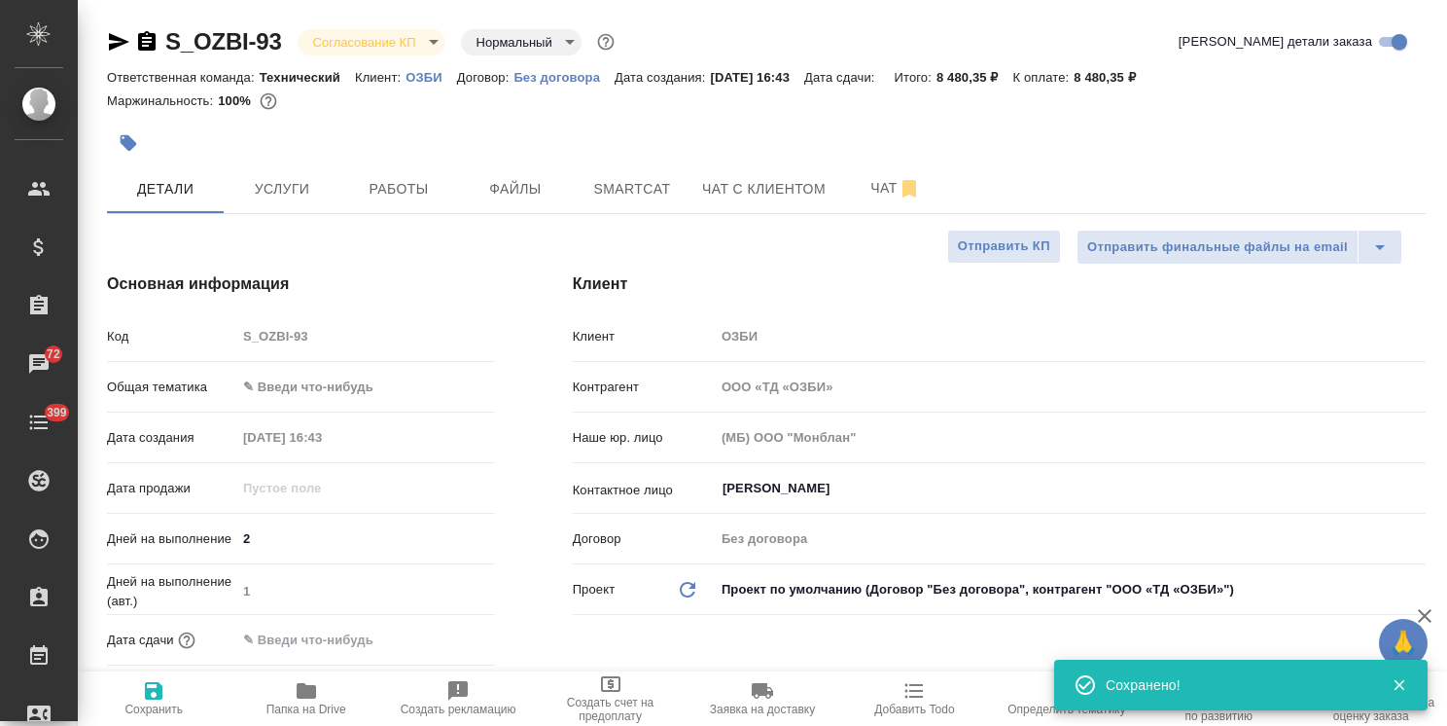
type textarea "x"
click at [335, 394] on body "🙏 .cls-1 fill:#fff; AWATERA Usmanova Olga Клиенты Спецификации Заказы 72 Чаты 3…" at bounding box center [723, 363] width 1447 height 726
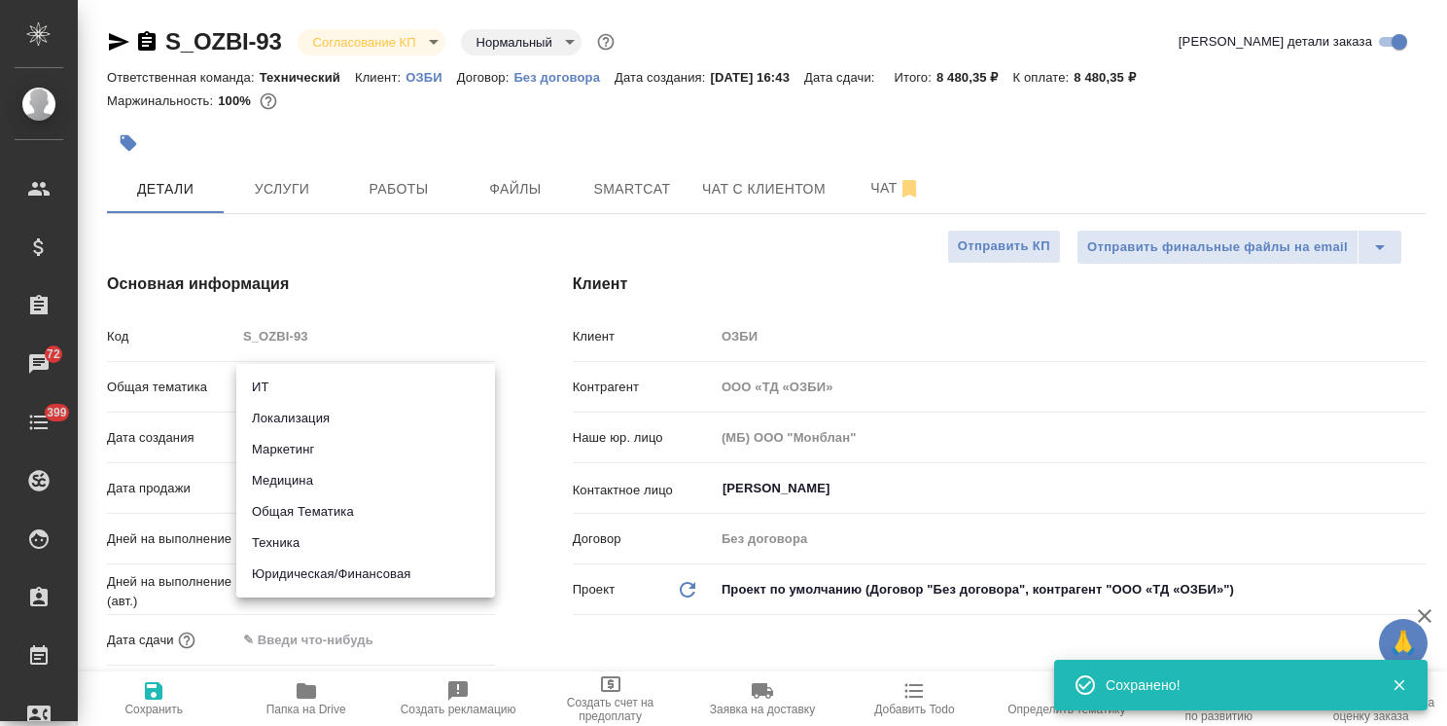
click at [281, 545] on li "Техника" at bounding box center [365, 542] width 259 height 31
type input "tech"
type textarea "x"
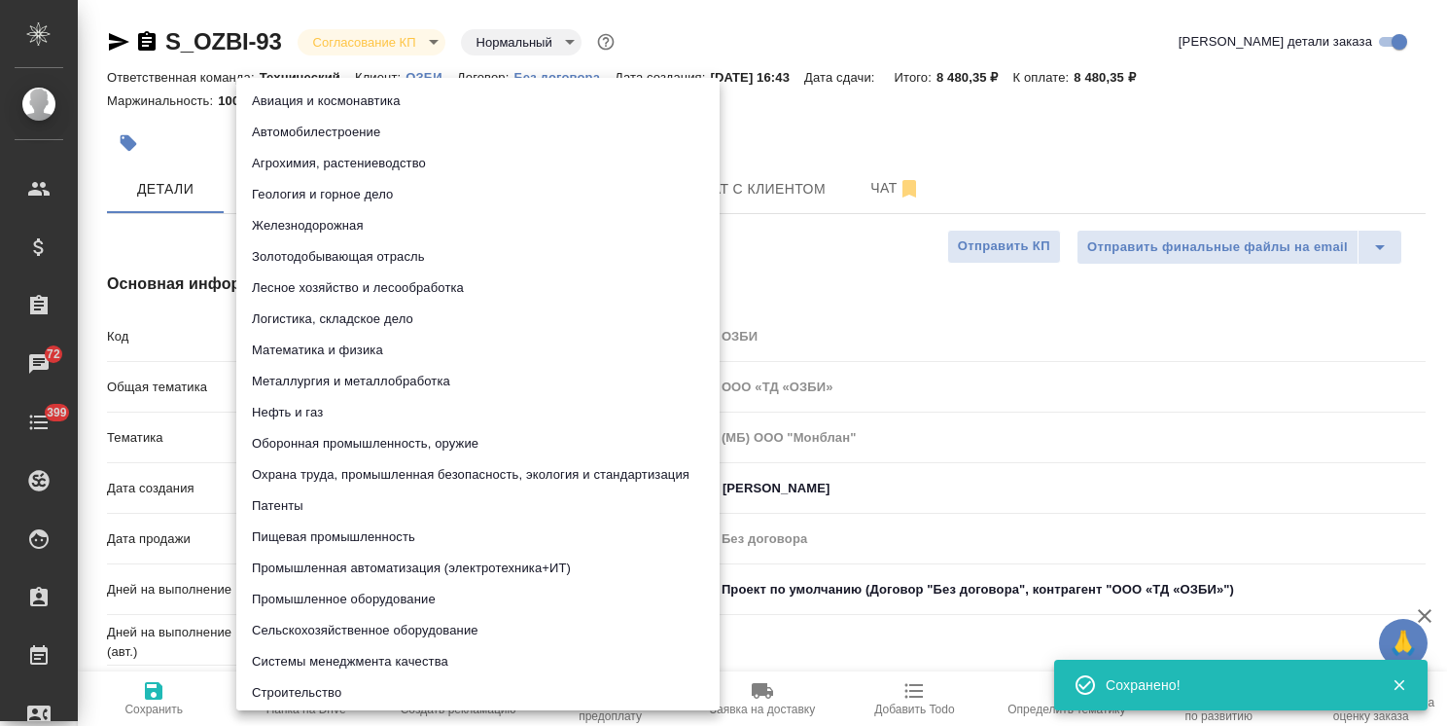
click at [337, 439] on body "🙏 .cls-1 fill:#fff; AWATERA Usmanova Olga Клиенты Спецификации Заказы 72 Чаты 3…" at bounding box center [723, 363] width 1447 height 726
click at [319, 535] on li "Пищевая промышленность" at bounding box center [477, 536] width 483 height 31
type textarea "x"
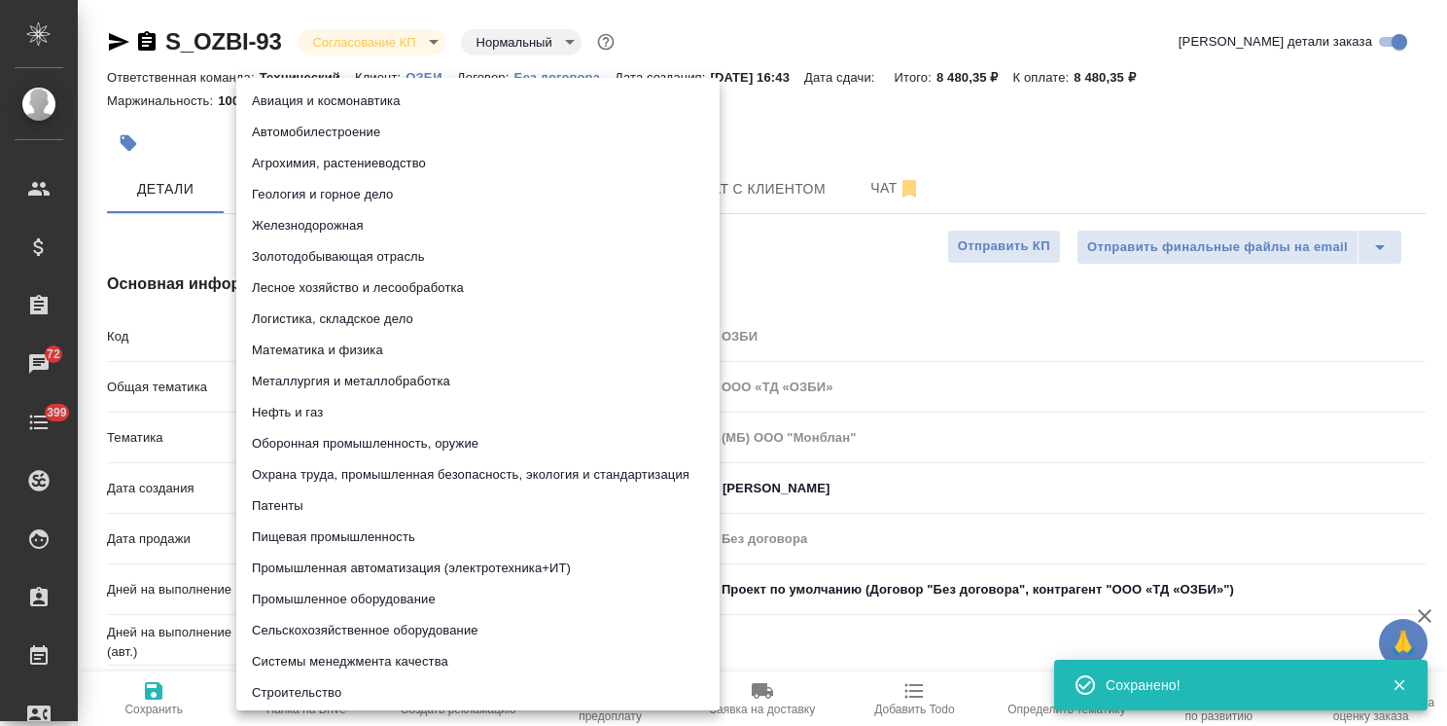
type input "5a8b8b956a9677013d343d8f"
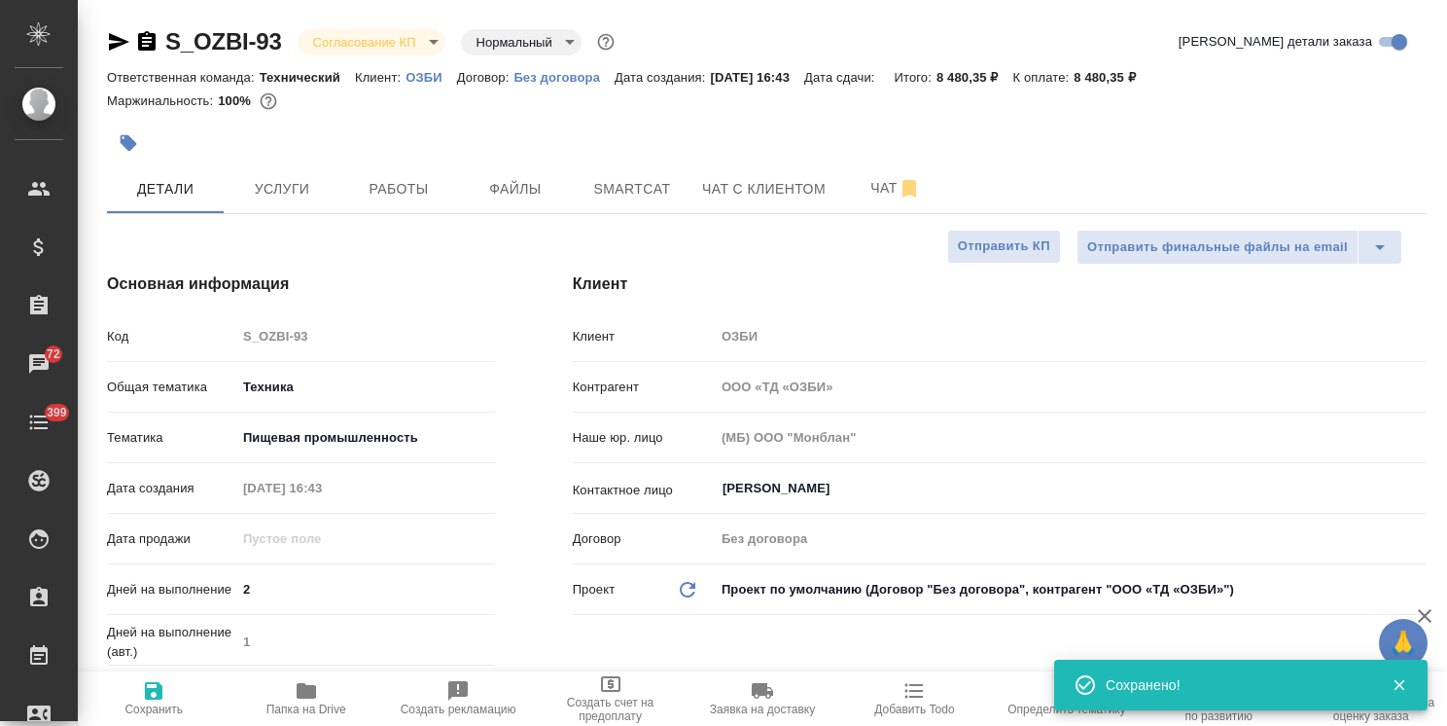
click at [175, 696] on span "Сохранить" at bounding box center [153, 697] width 128 height 37
type textarea "x"
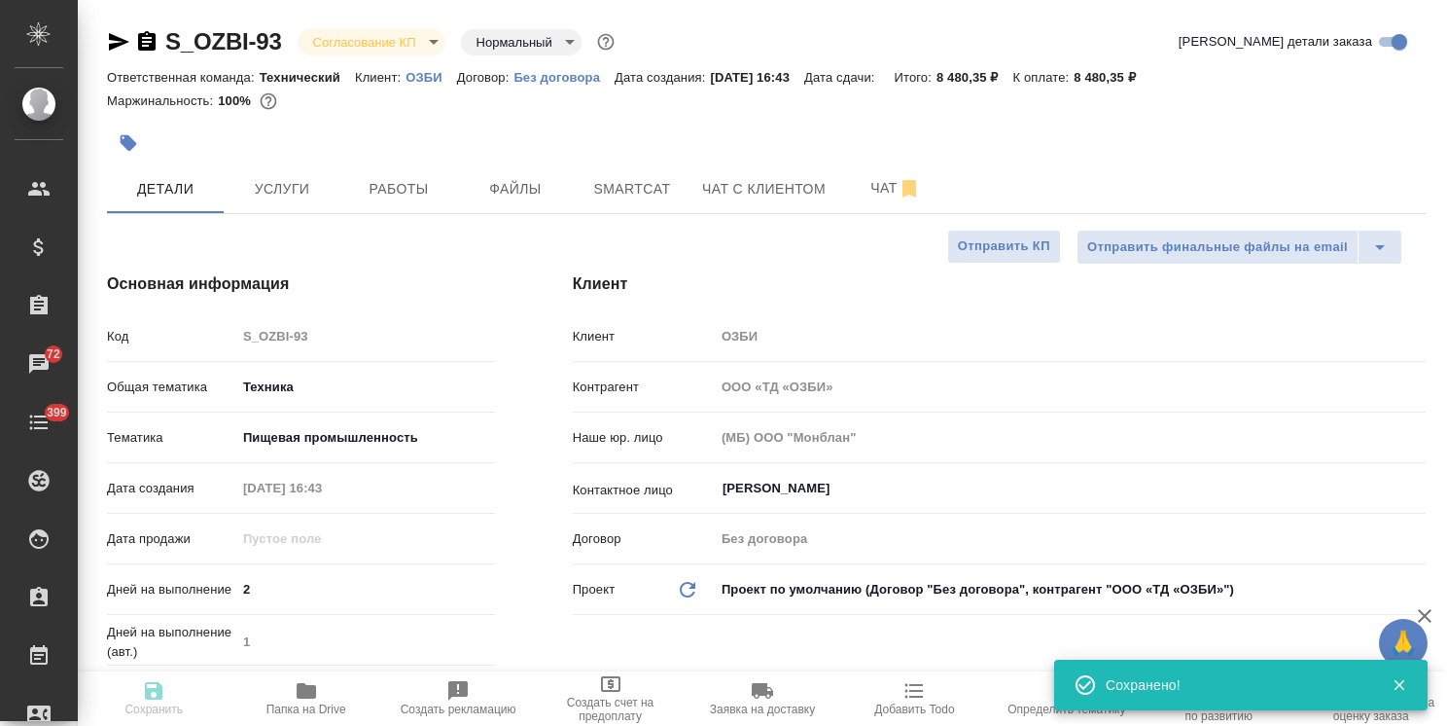
type textarea "x"
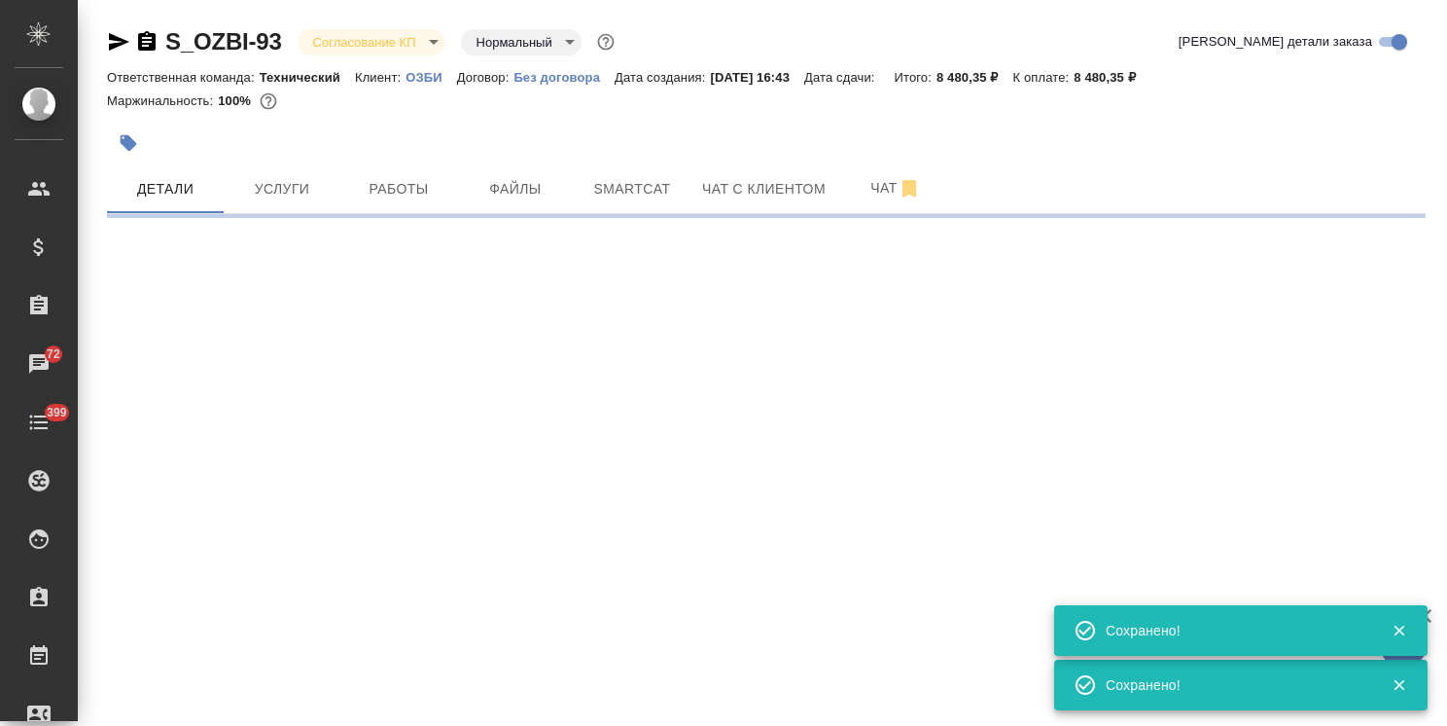
select select "RU"
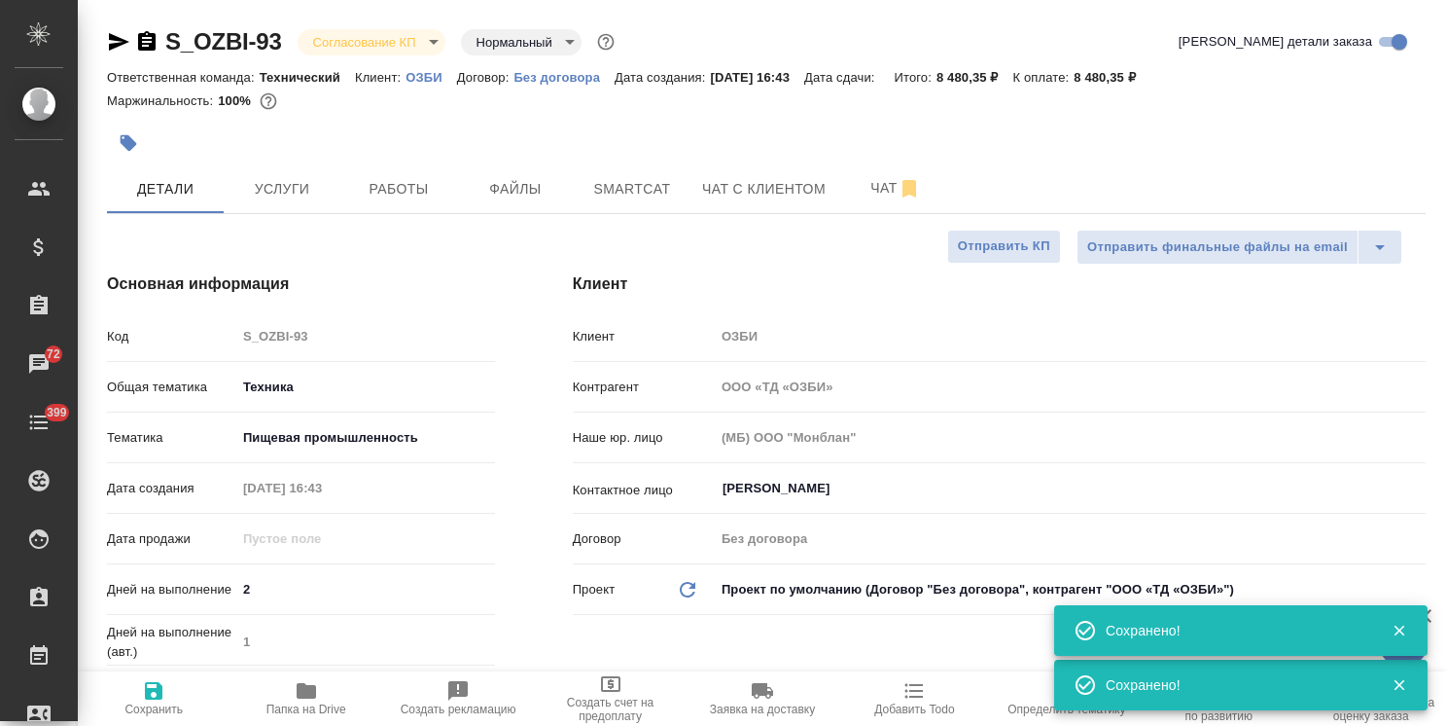
type textarea "x"
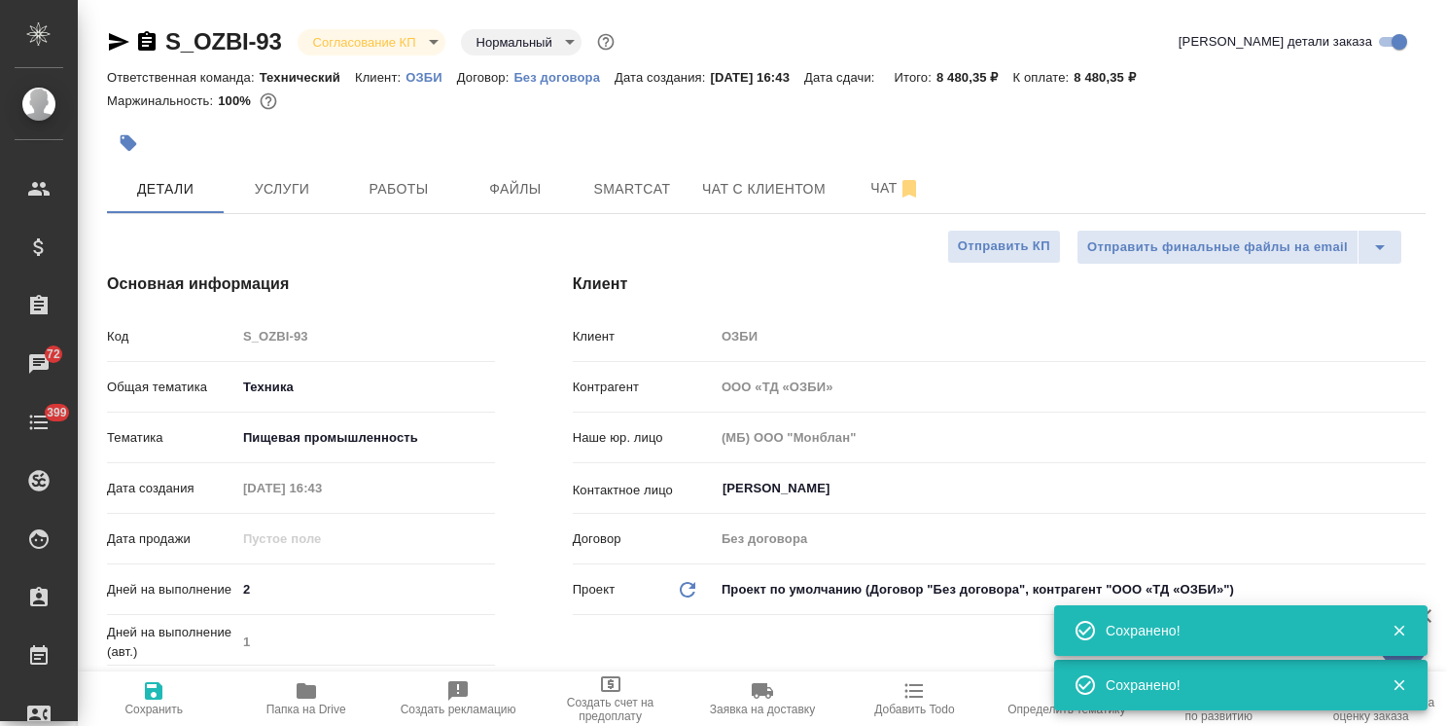
type textarea "x"
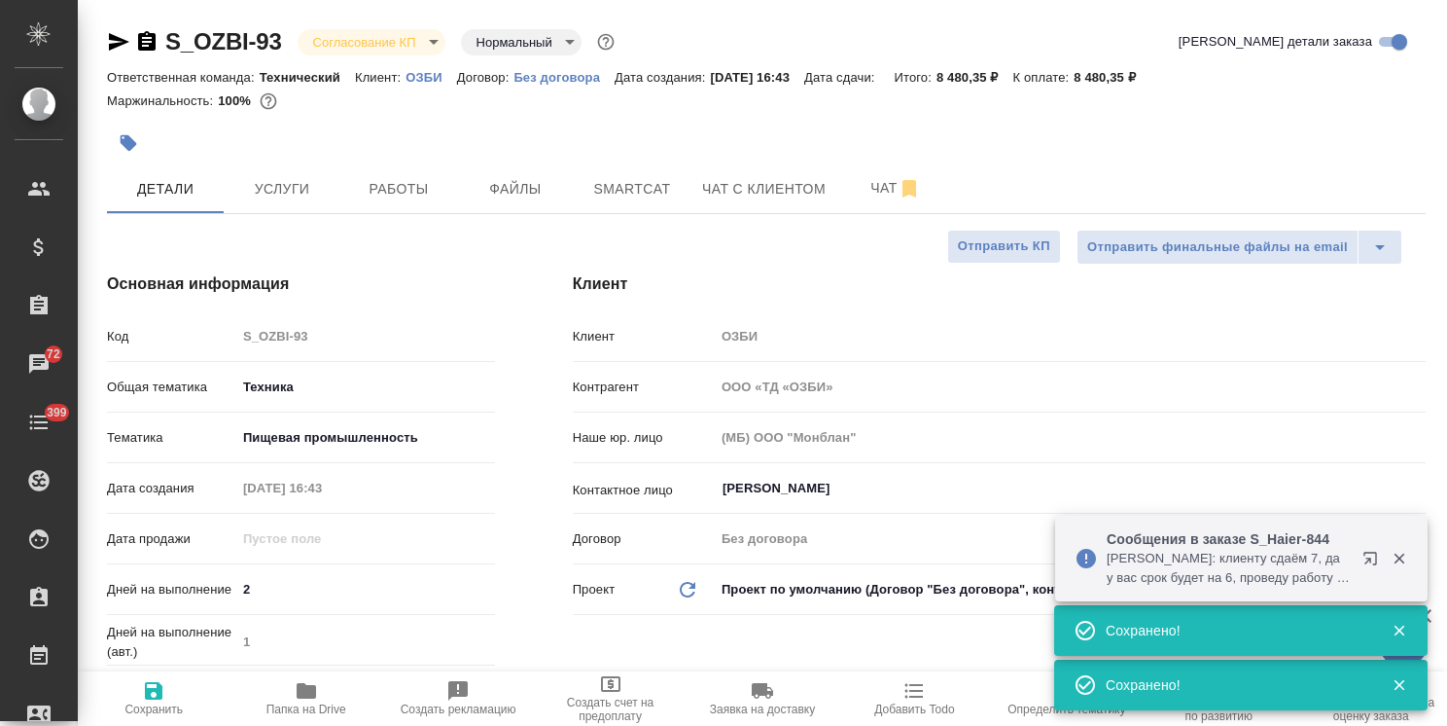
type textarea "x"
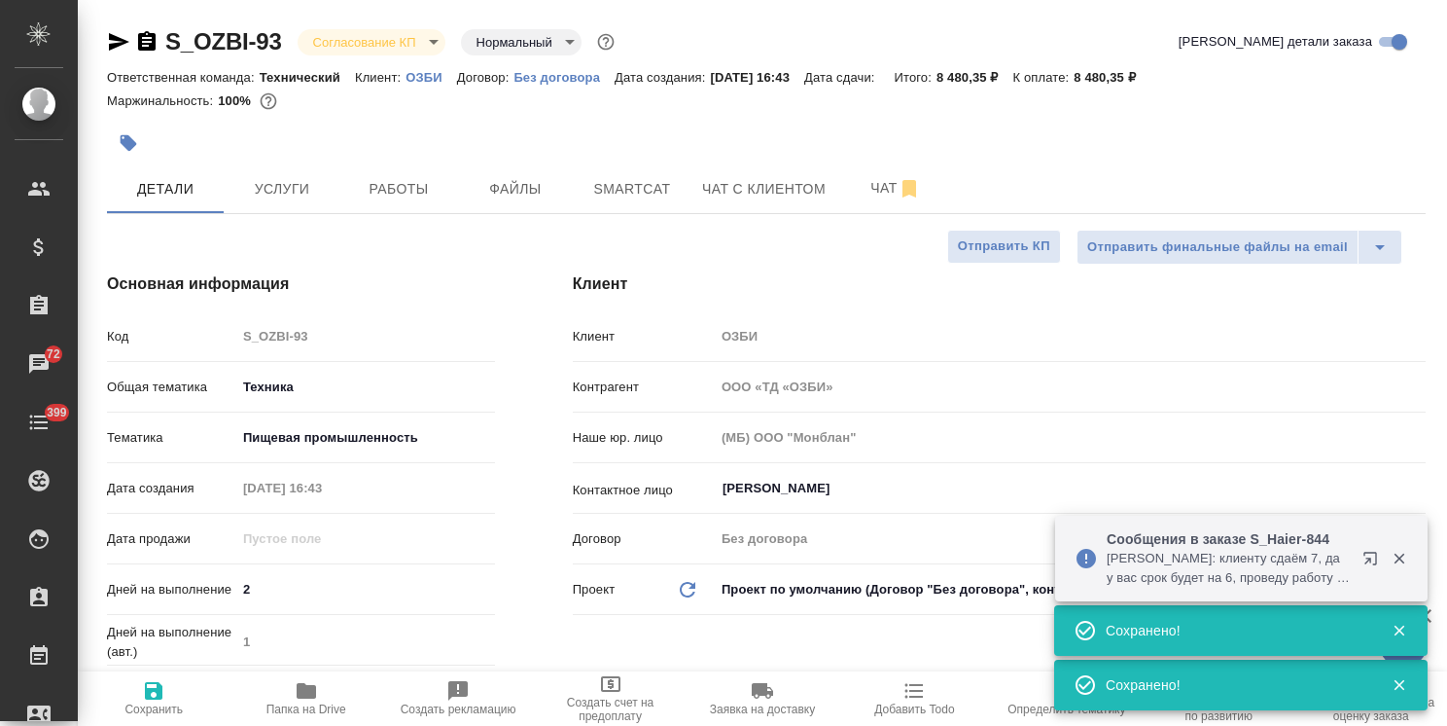
type textarea "x"
click at [879, 198] on span "Чат" at bounding box center [895, 188] width 93 height 24
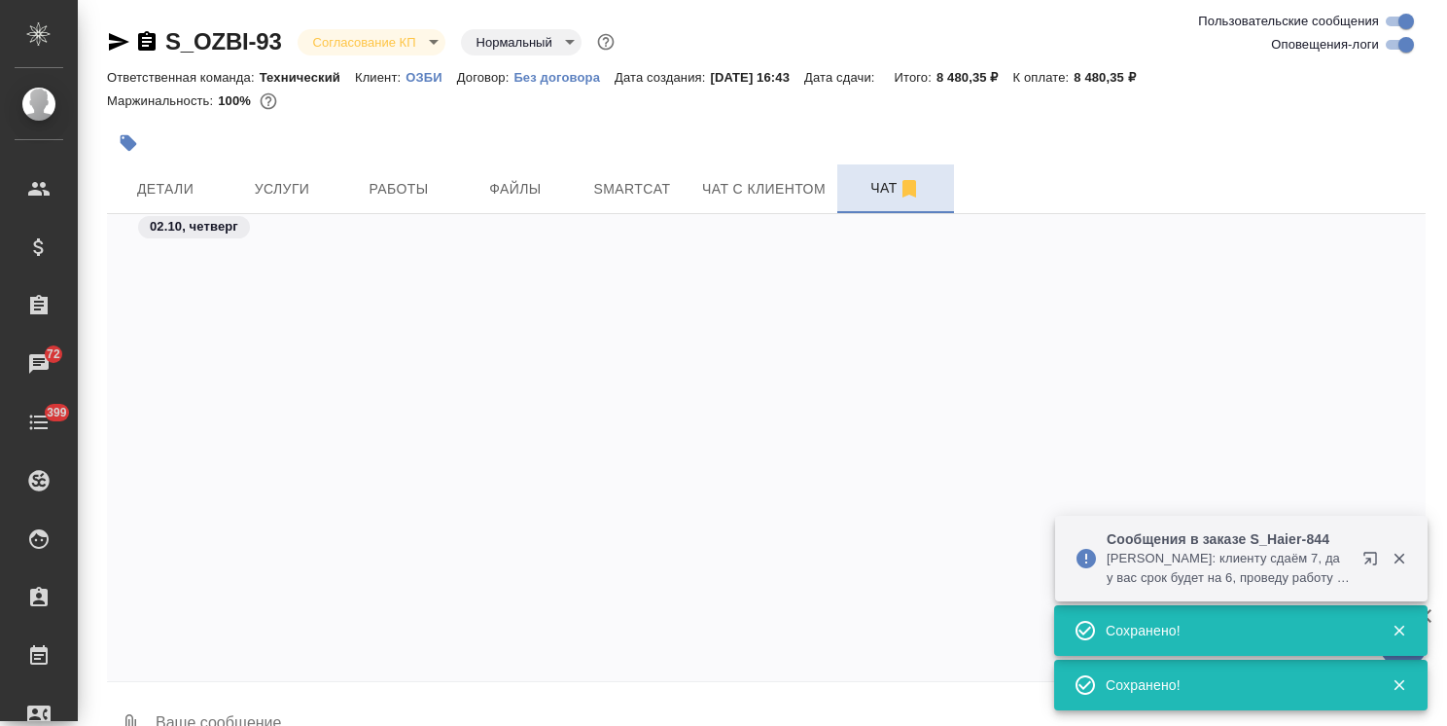
scroll to position [2916, 0]
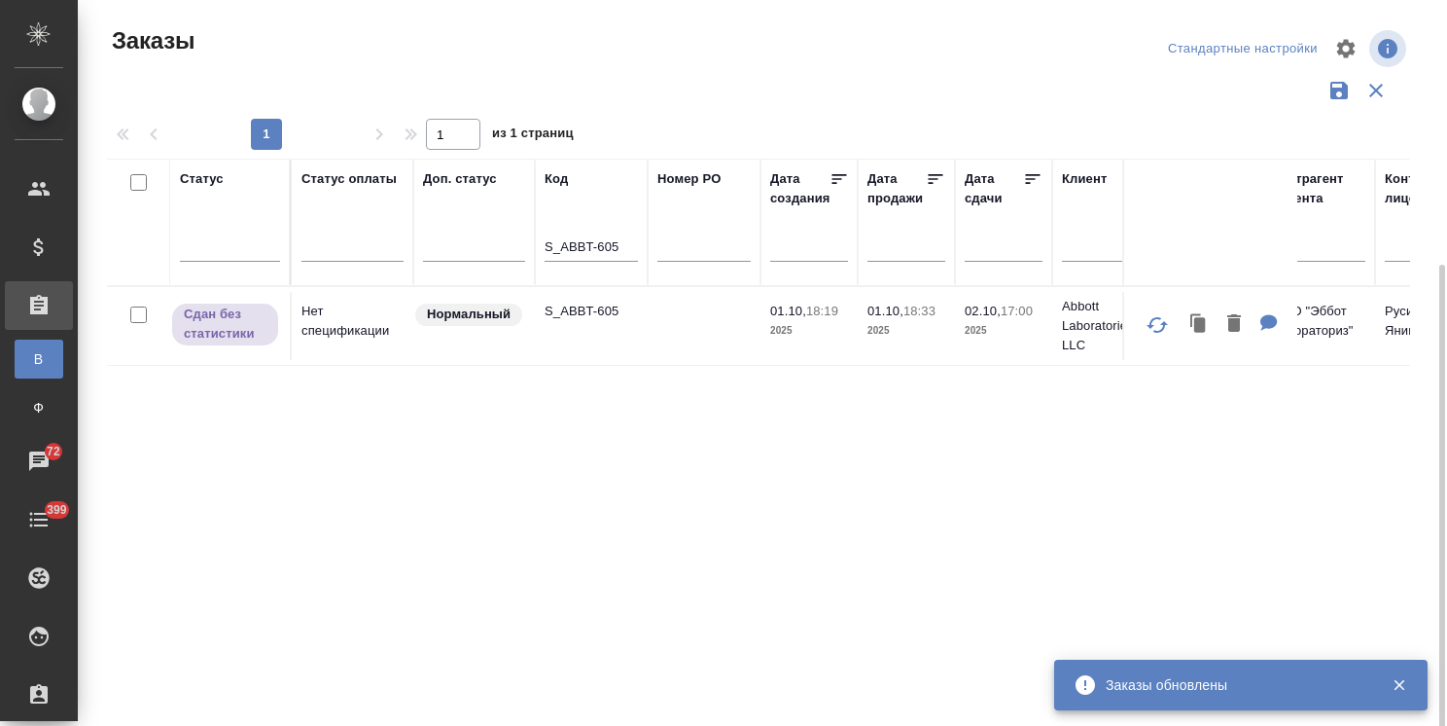
scroll to position [144, 0]
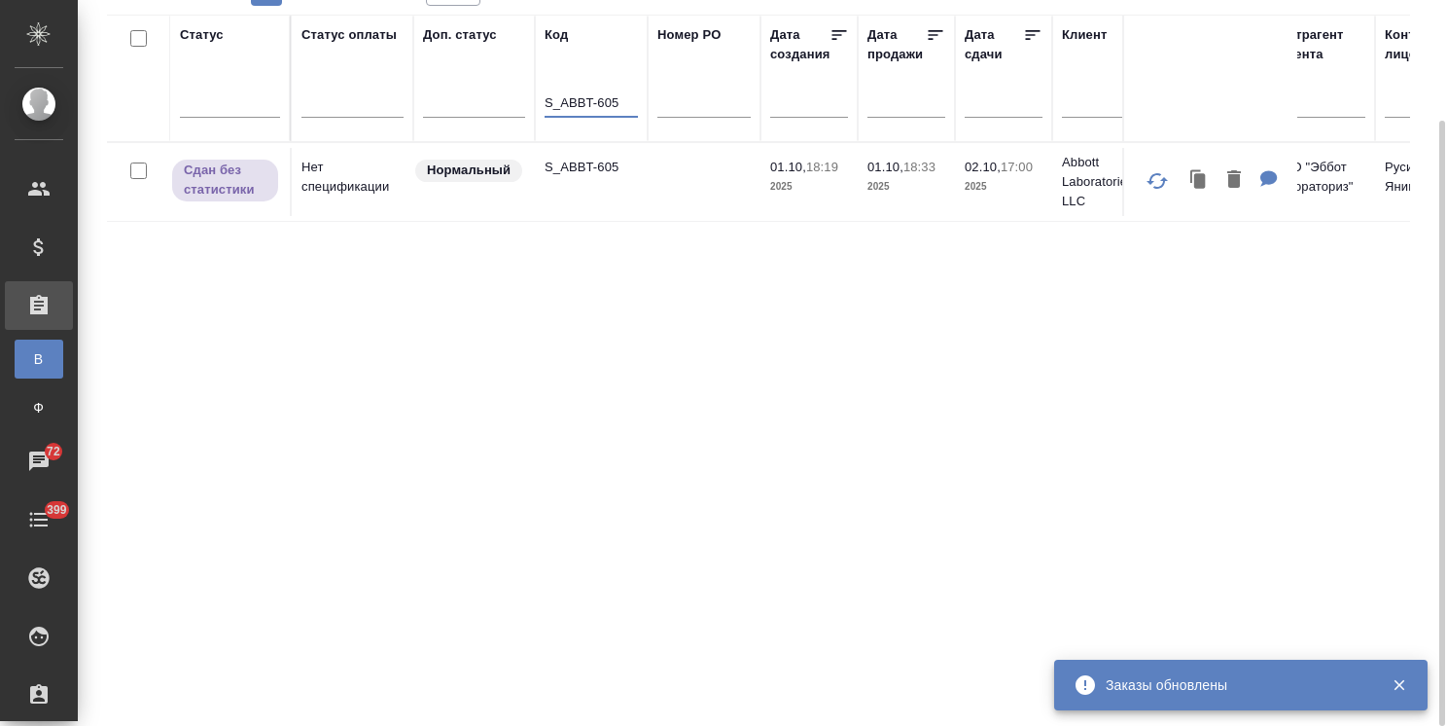
drag, startPoint x: 623, startPoint y: 95, endPoint x: 515, endPoint y: 73, distance: 110.3
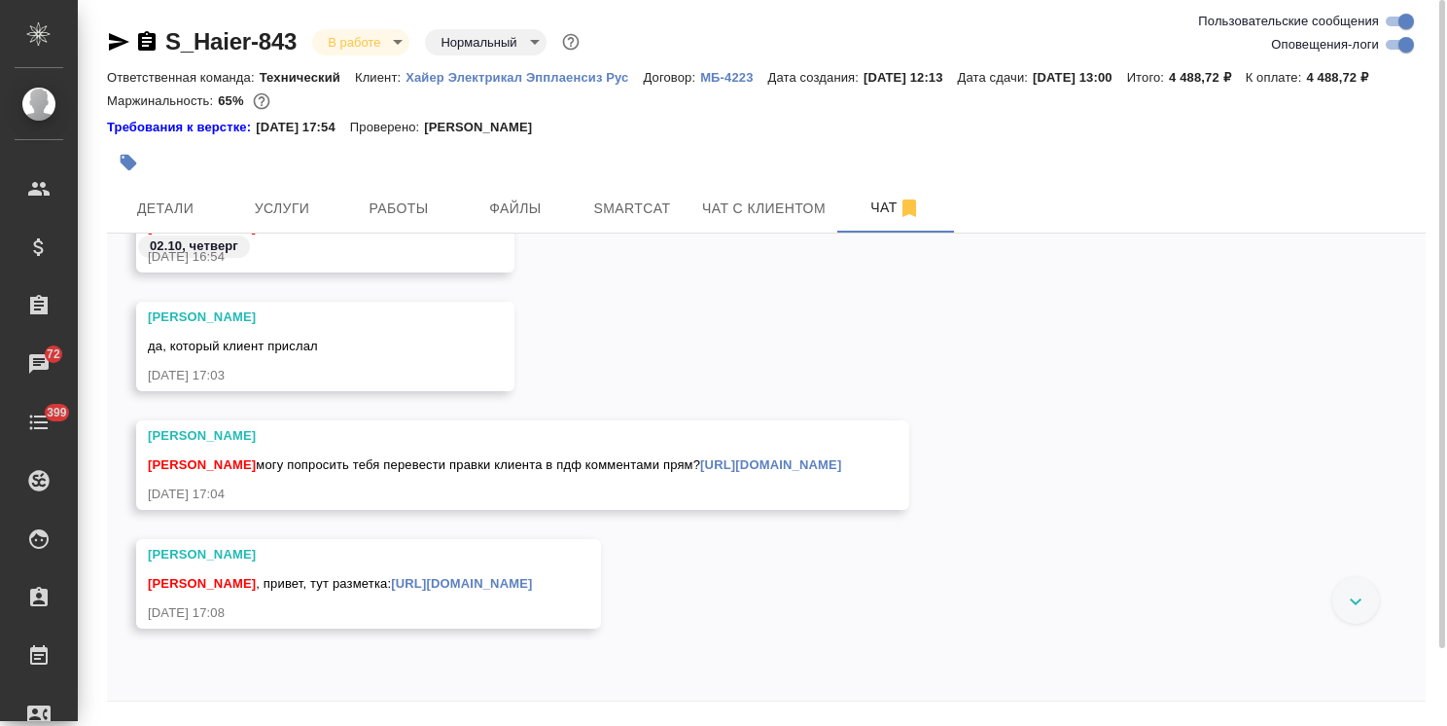
scroll to position [32931, 0]
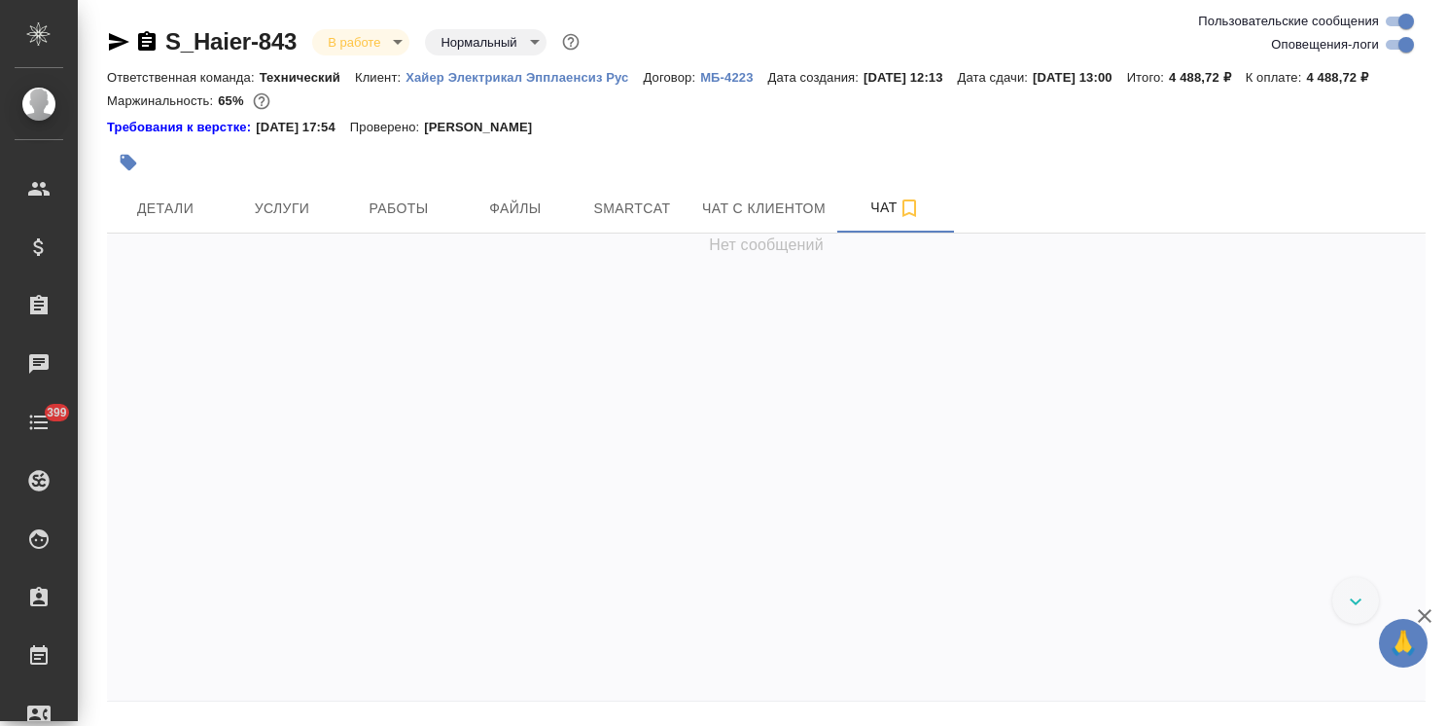
click at [1426, 608] on icon "button" at bounding box center [1424, 615] width 23 height 23
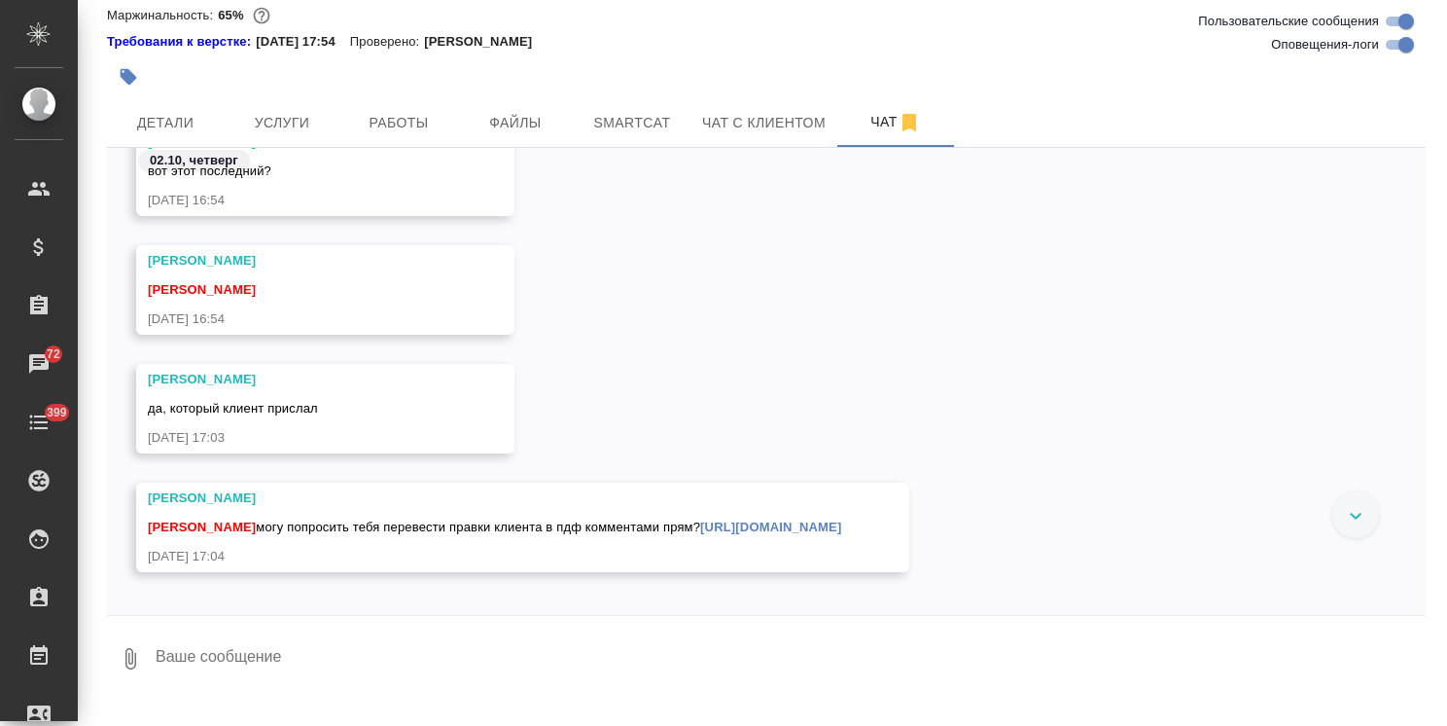
scroll to position [33188, 0]
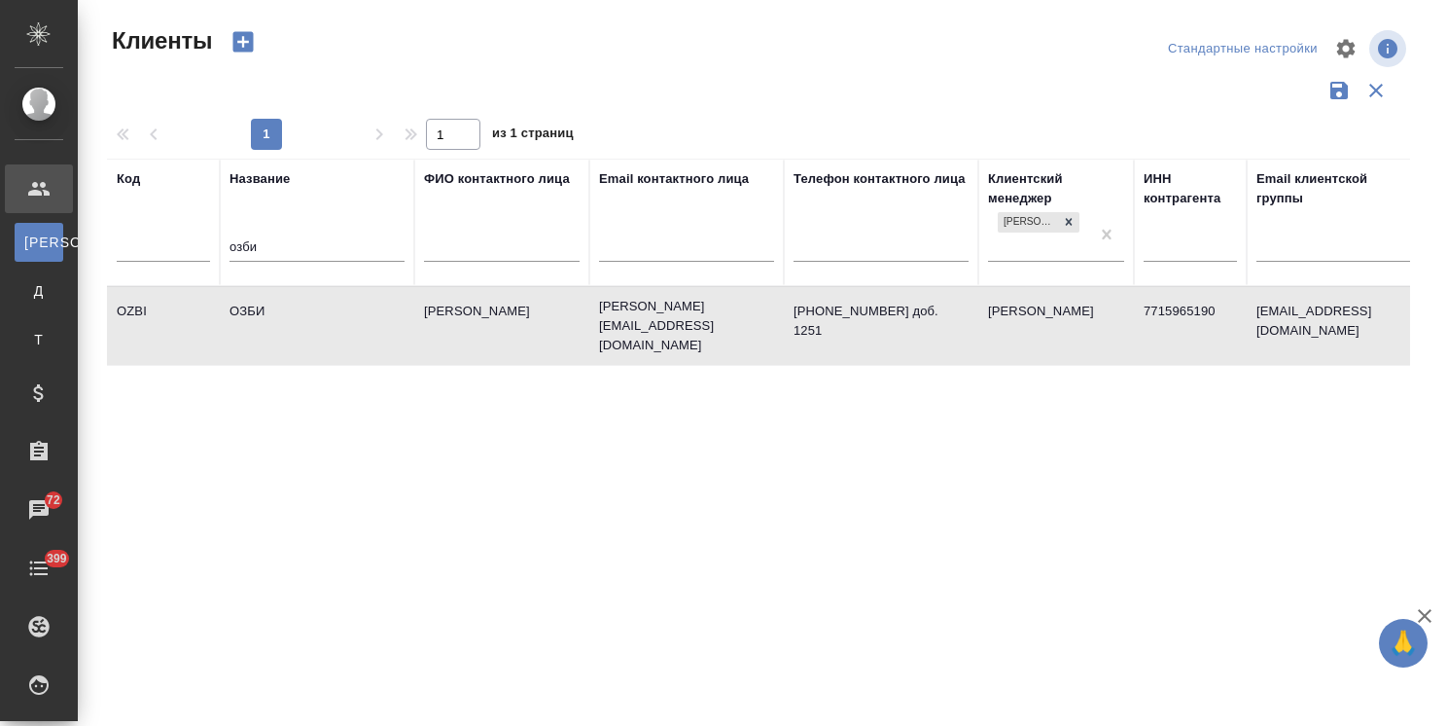
select select "RU"
drag, startPoint x: 280, startPoint y: 248, endPoint x: 206, endPoint y: 240, distance: 74.3
click at [209, 240] on tr "Код Название озби ФИО контактного лица Email контактного лица Телефон контактно…" at bounding box center [842, 222] width 1471 height 127
